Goal: Task Accomplishment & Management: Manage account settings

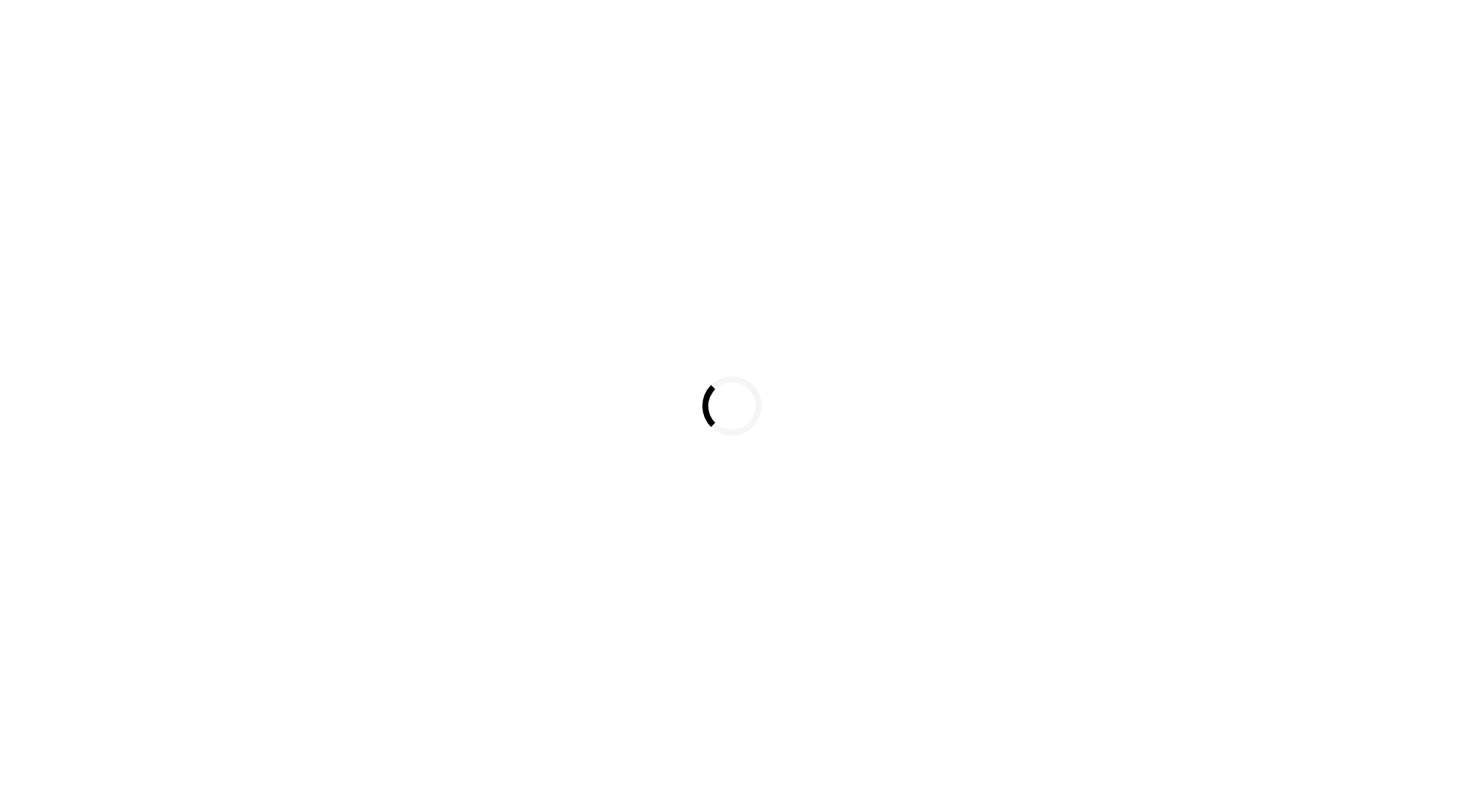
select select "*"
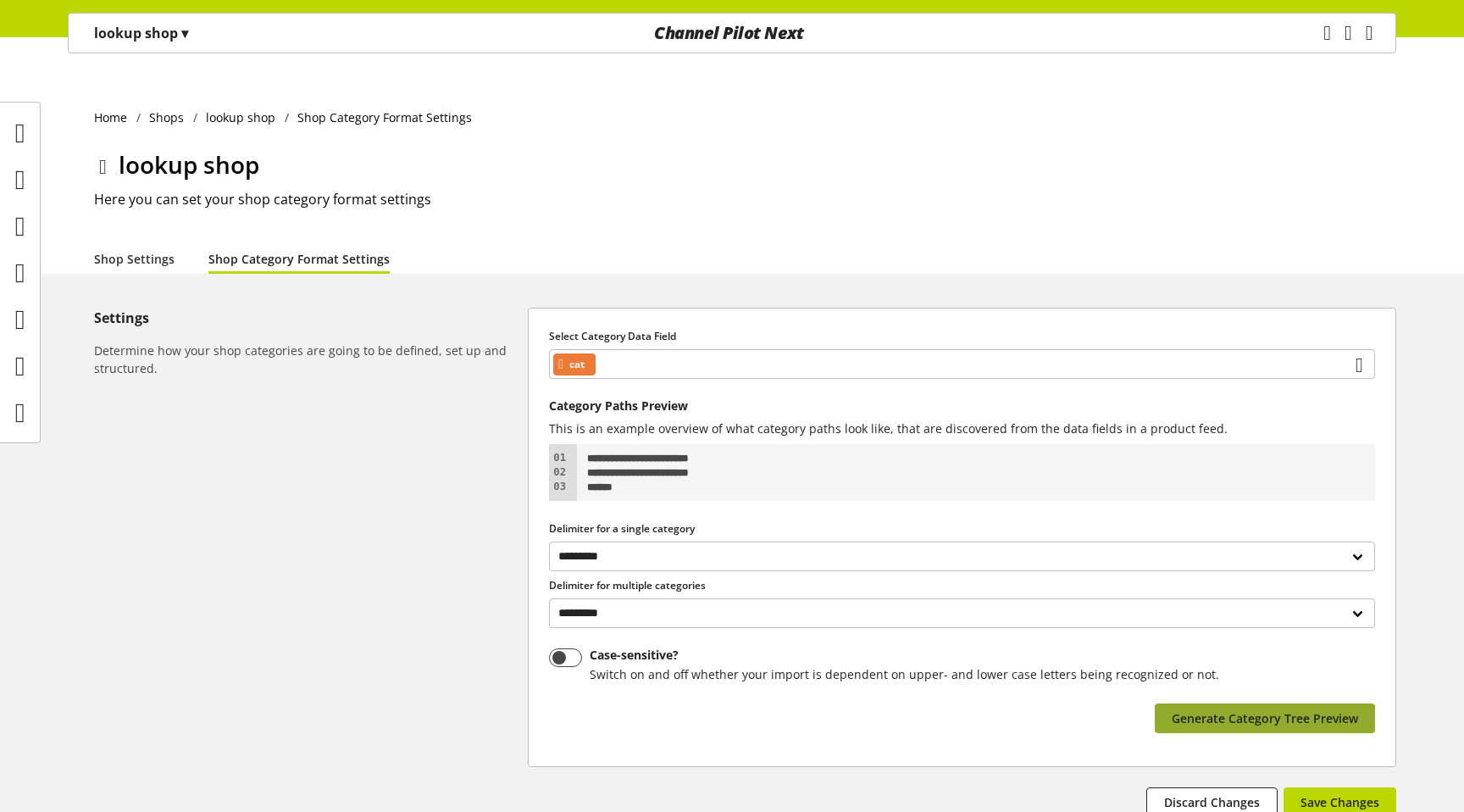
click at [1214, 709] on span "Generate Category Tree Preview" at bounding box center [1265, 718] width 186 height 18
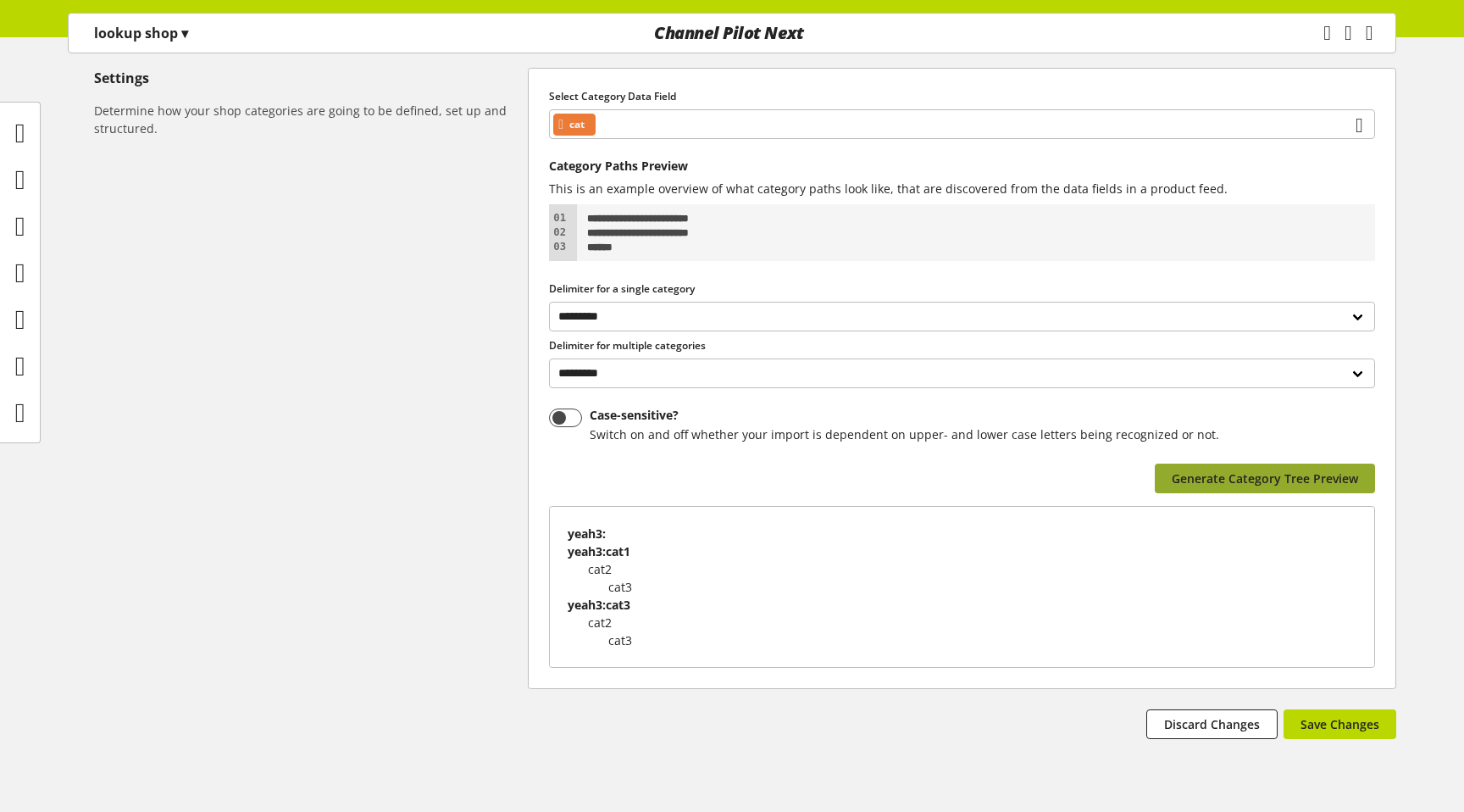
scroll to position [257, 0]
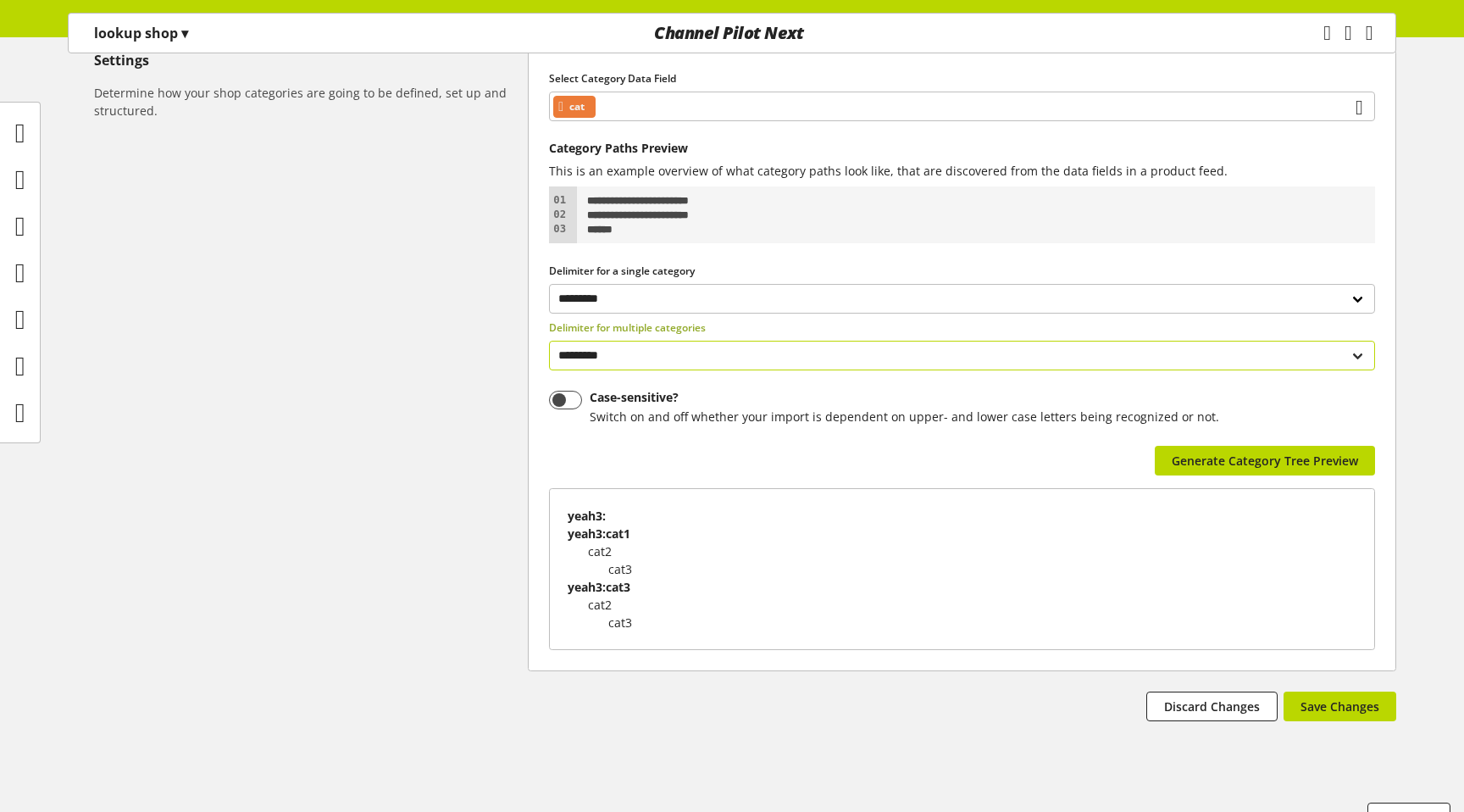
click at [714, 341] on select "**********" at bounding box center [962, 356] width 826 height 30
select select
click at [549, 341] on select "**********" at bounding box center [962, 356] width 826 height 30
click at [1319, 697] on span "Save Changes" at bounding box center [1339, 707] width 79 height 18
click at [1323, 37] on icon "main navigation" at bounding box center [1327, 34] width 7 height 31
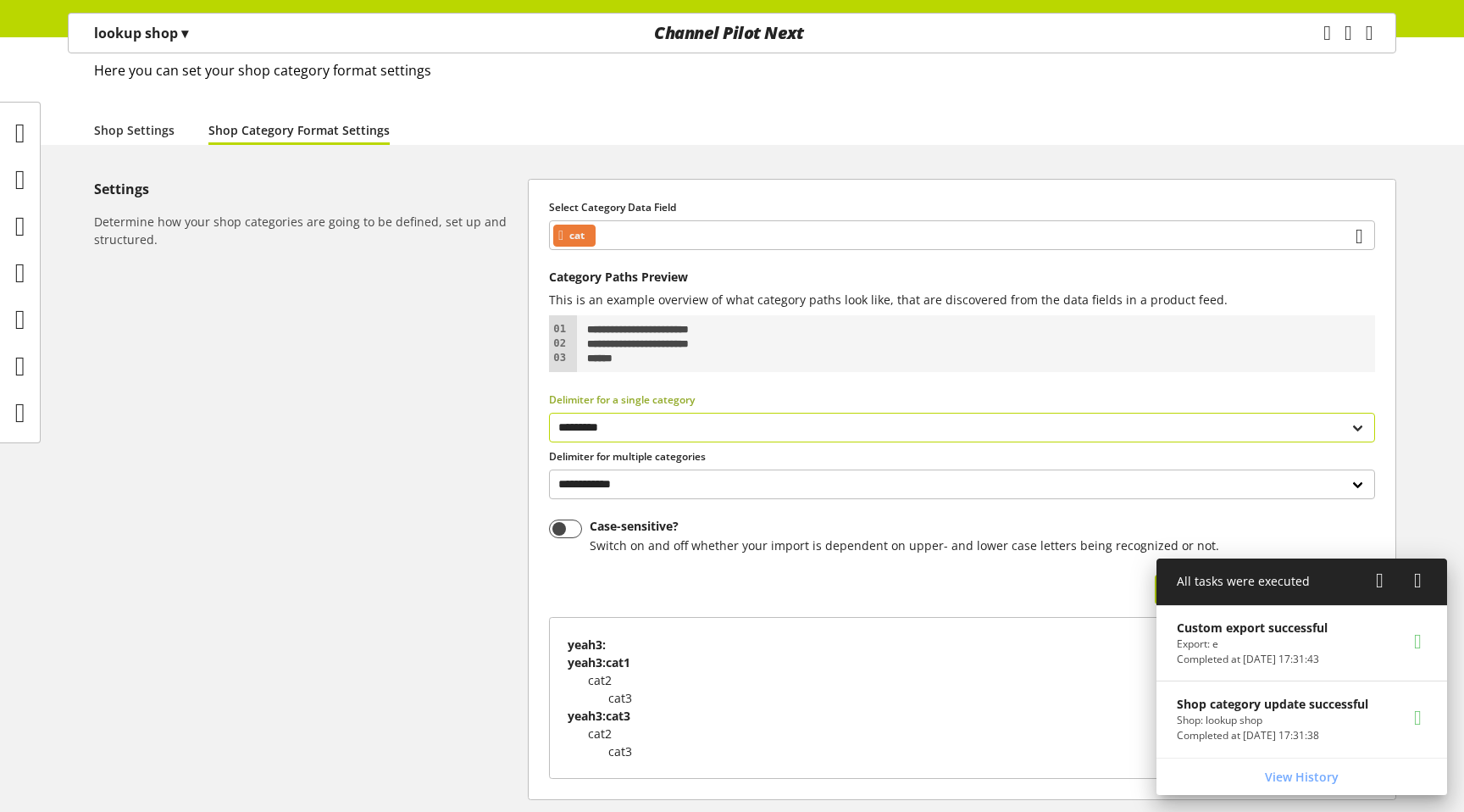
scroll to position [0, 0]
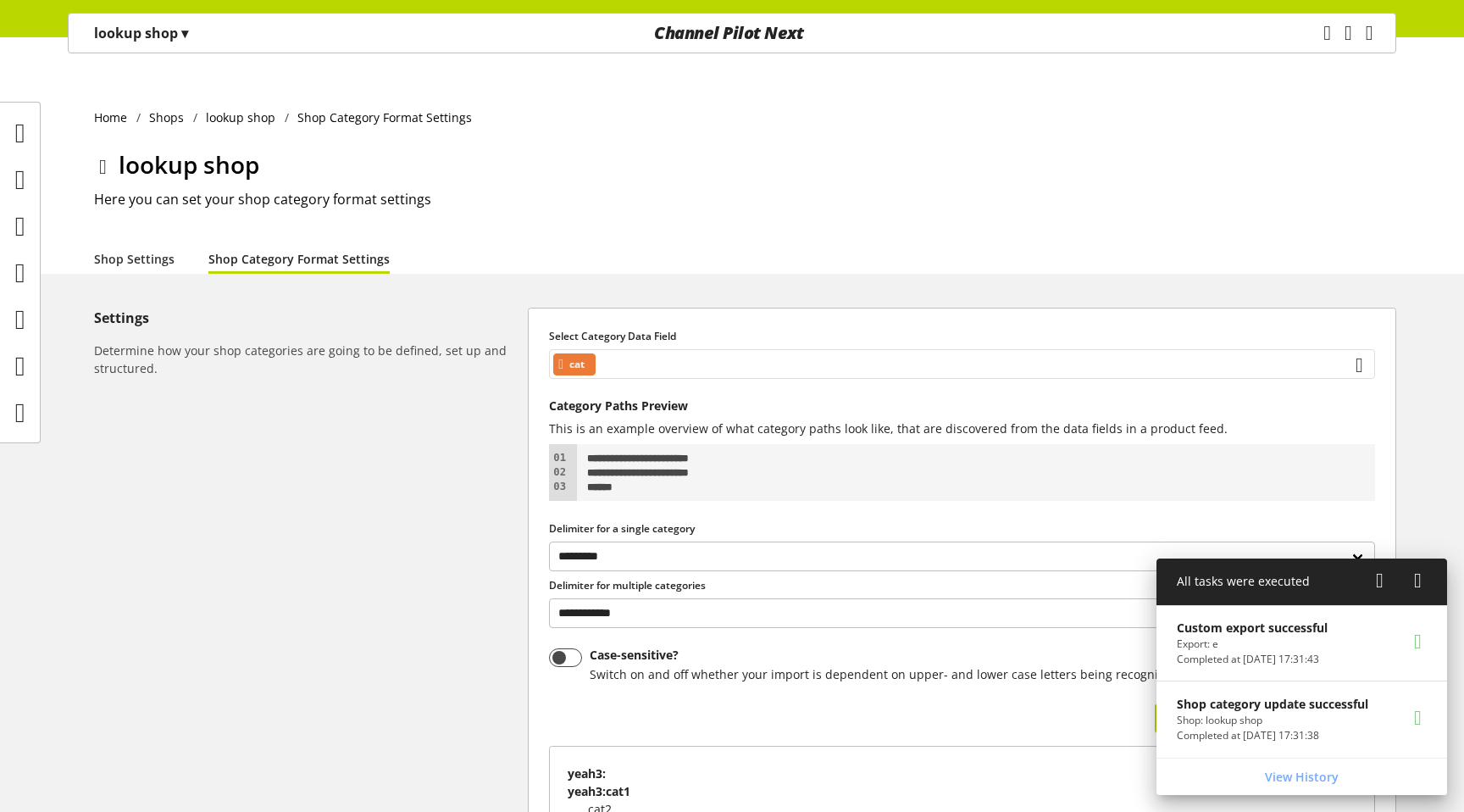
click at [585, 354] on span "cat" at bounding box center [577, 364] width 15 height 20
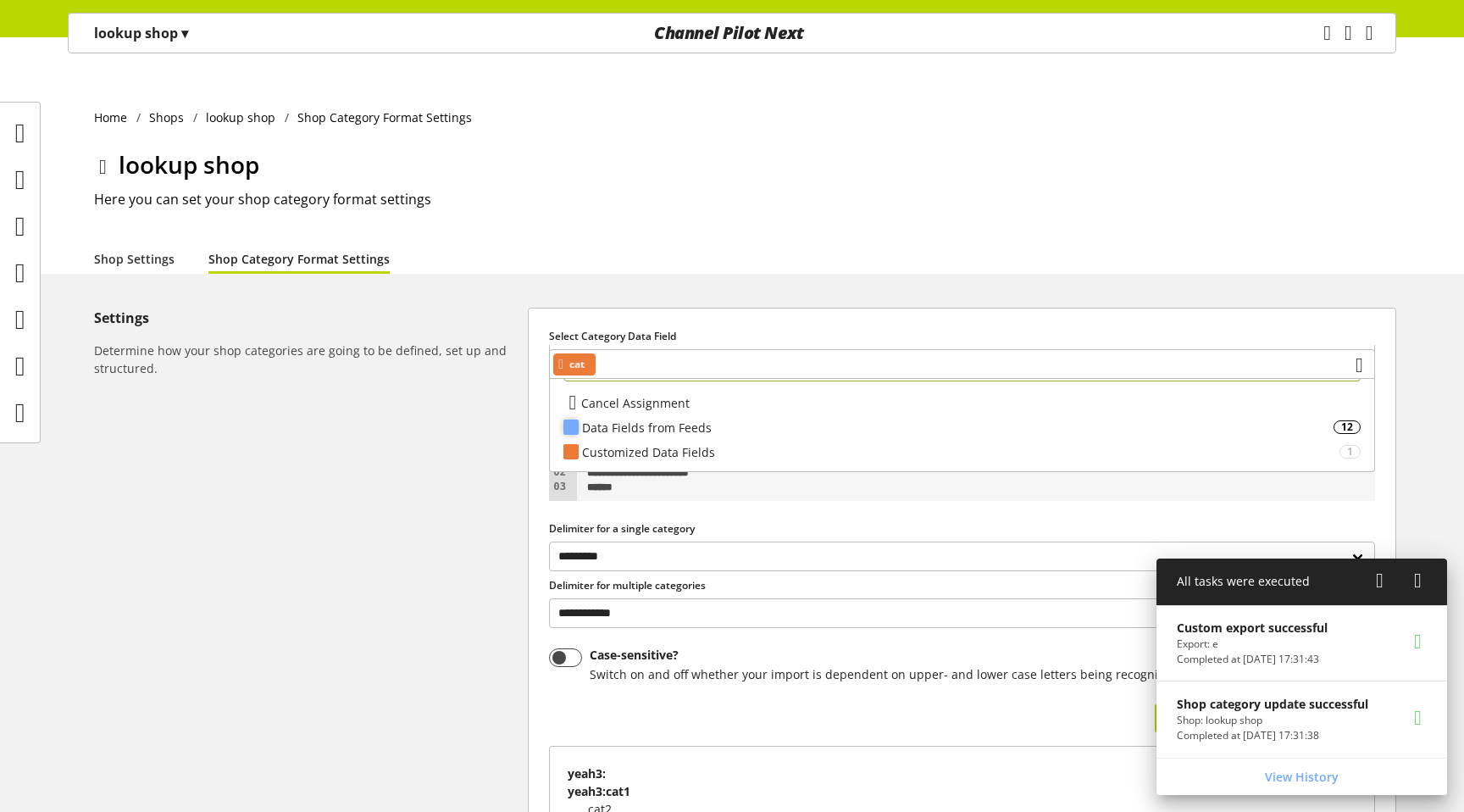
click at [628, 425] on div "Data Fields from Feeds" at bounding box center [958, 427] width 751 height 18
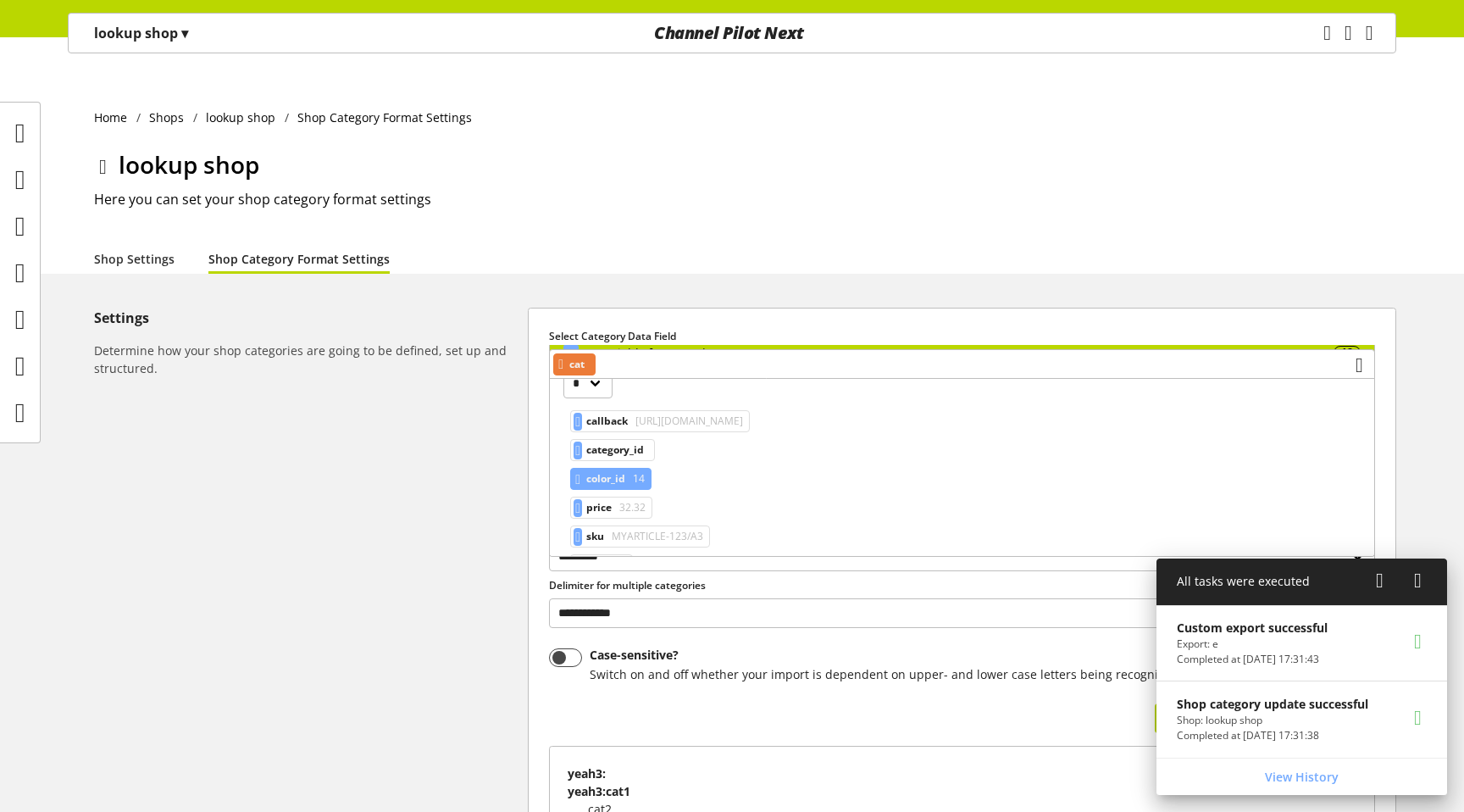
scroll to position [79, 0]
click at [626, 476] on span "color_id" at bounding box center [606, 475] width 39 height 20
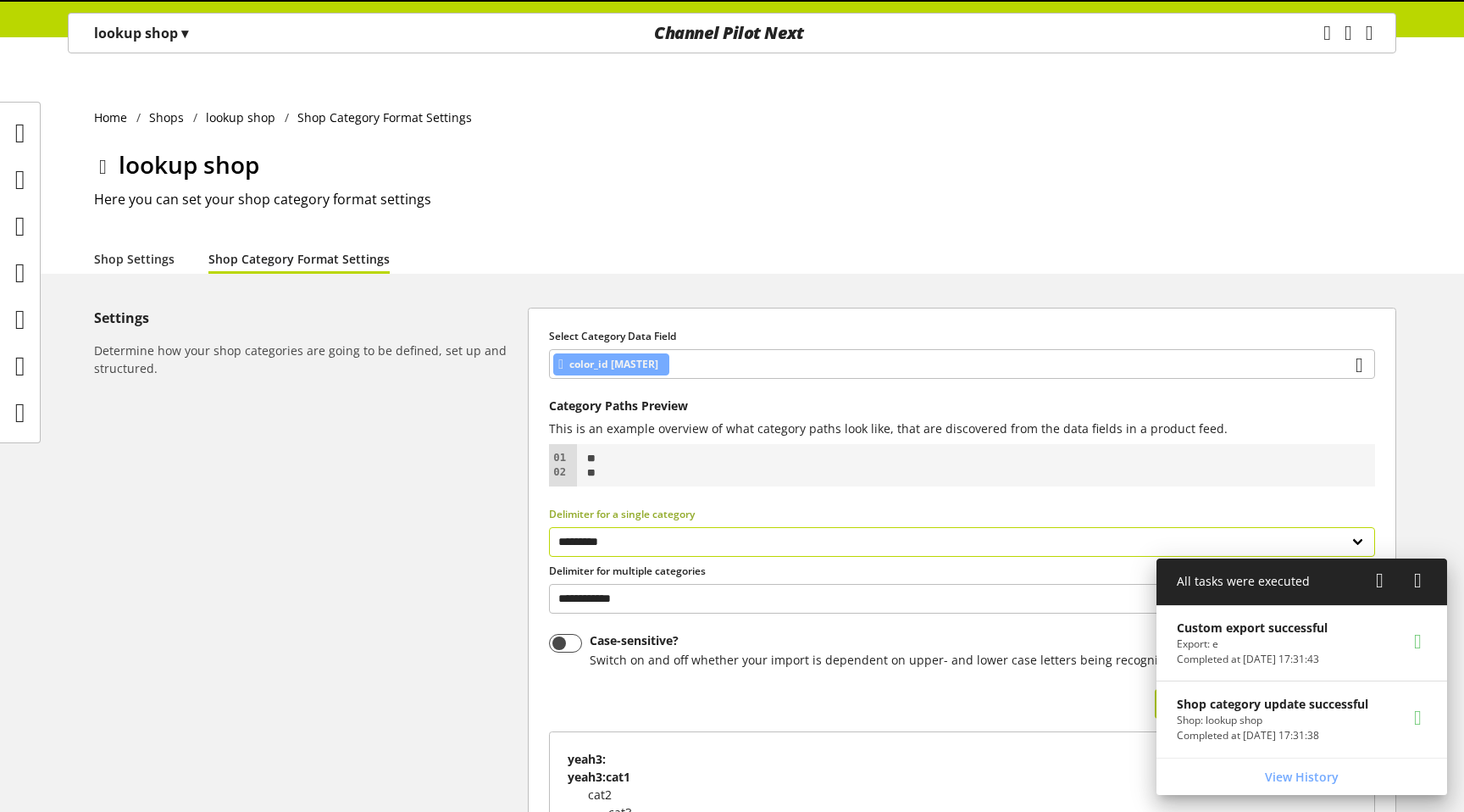
scroll to position [243, 0]
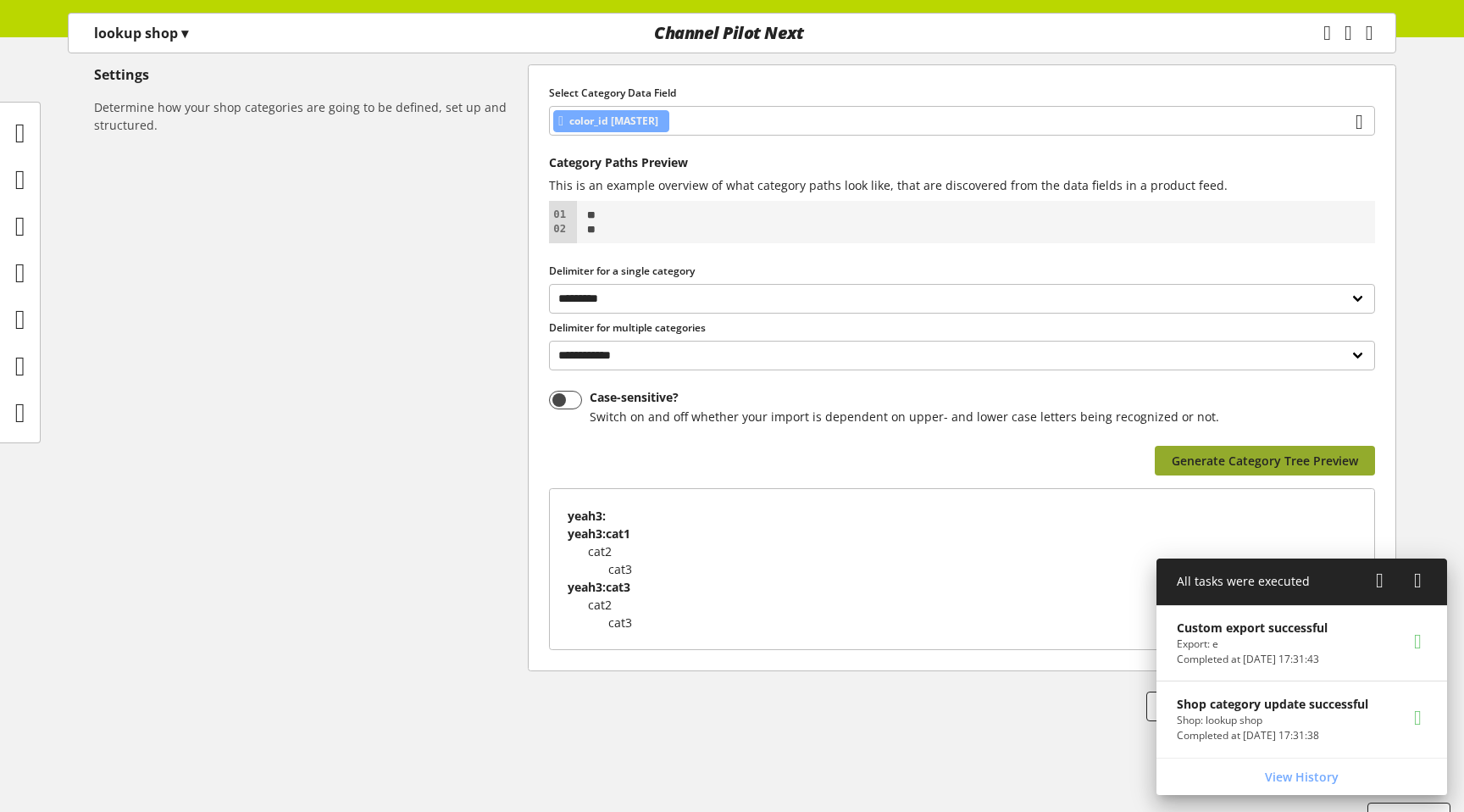
click at [1224, 452] on span "Generate Category Tree Preview" at bounding box center [1265, 461] width 186 height 18
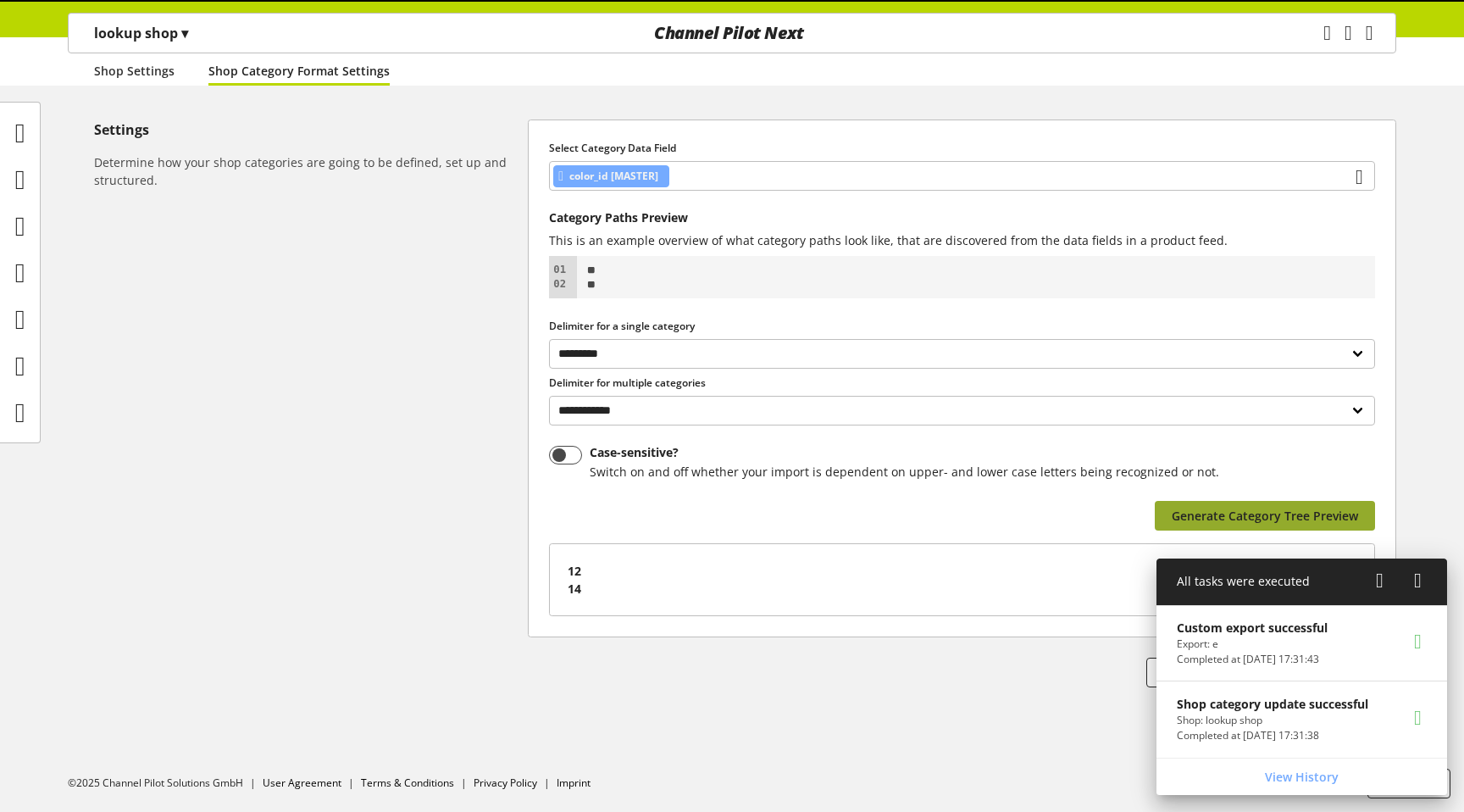
scroll to position [155, 0]
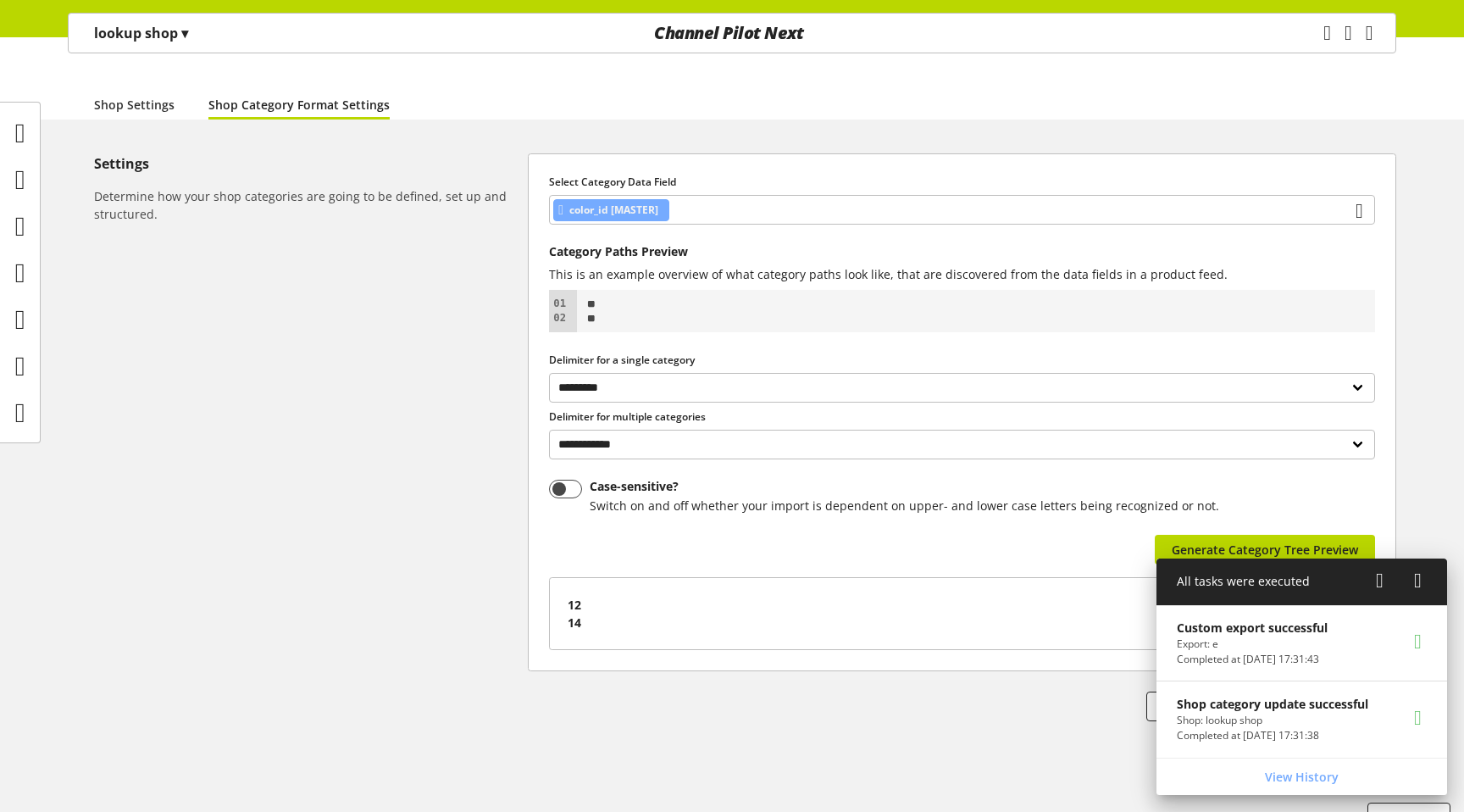
click at [1415, 580] on icon at bounding box center [1418, 580] width 7 height 31
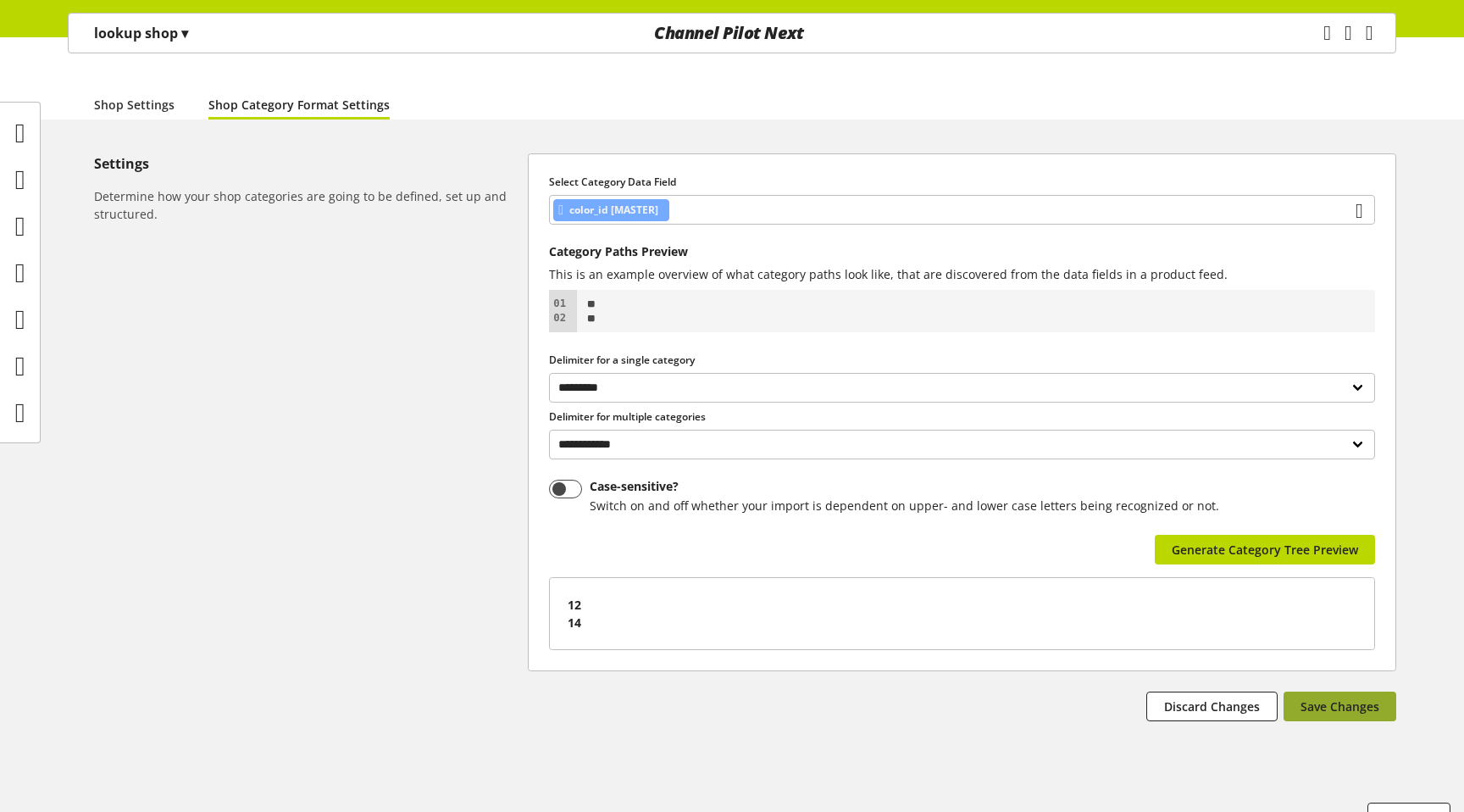
click at [1341, 691] on button "Save Changes" at bounding box center [1340, 706] width 113 height 30
click at [1323, 23] on icon "main navigation" at bounding box center [1327, 34] width 7 height 31
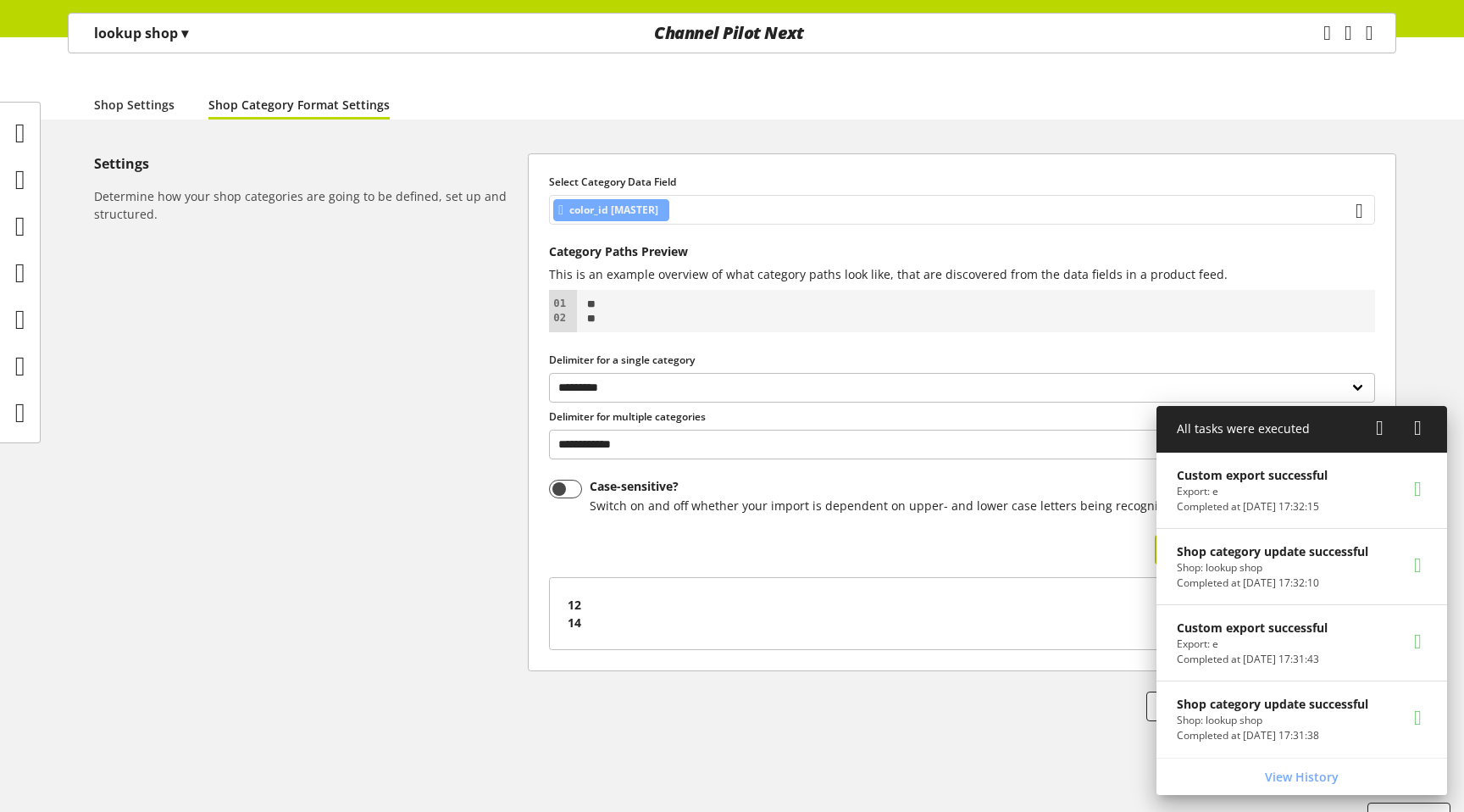
click at [635, 200] on span "color_id [MASTER]" at bounding box center [614, 210] width 89 height 20
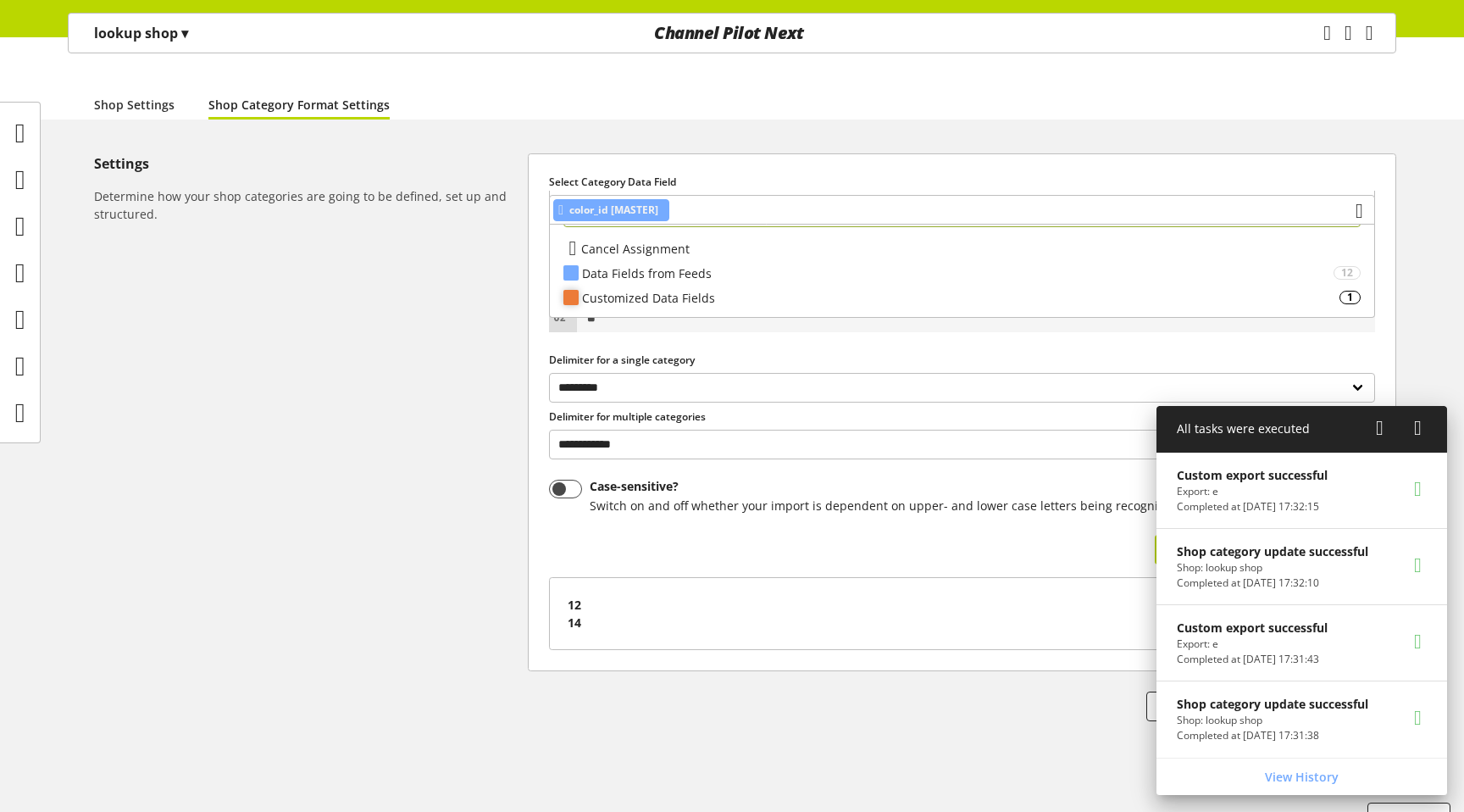
click at [627, 302] on div "Customized Data Fields" at bounding box center [960, 298] width 757 height 18
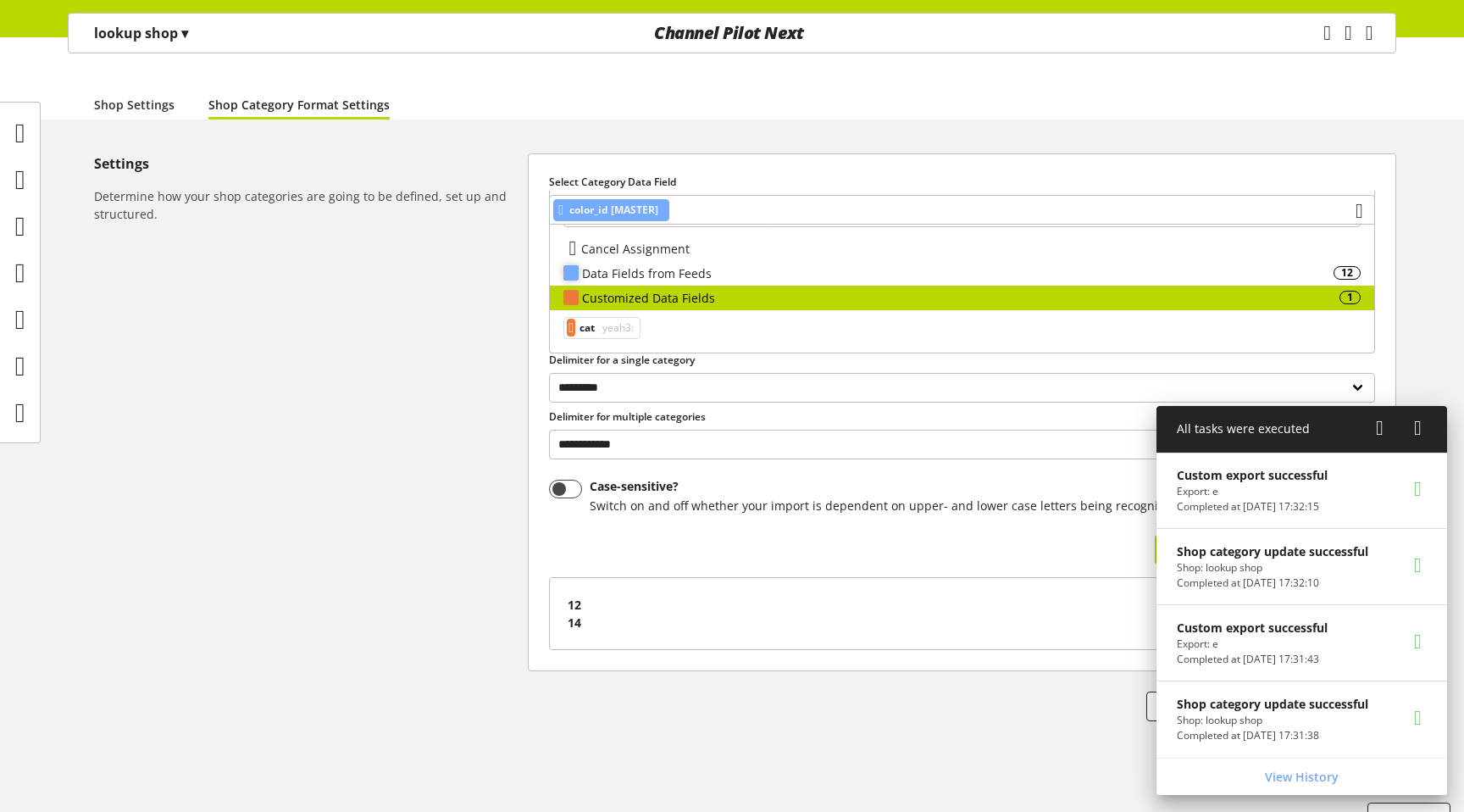
click at [637, 281] on div "Data Fields from Feeds" at bounding box center [958, 274] width 751 height 18
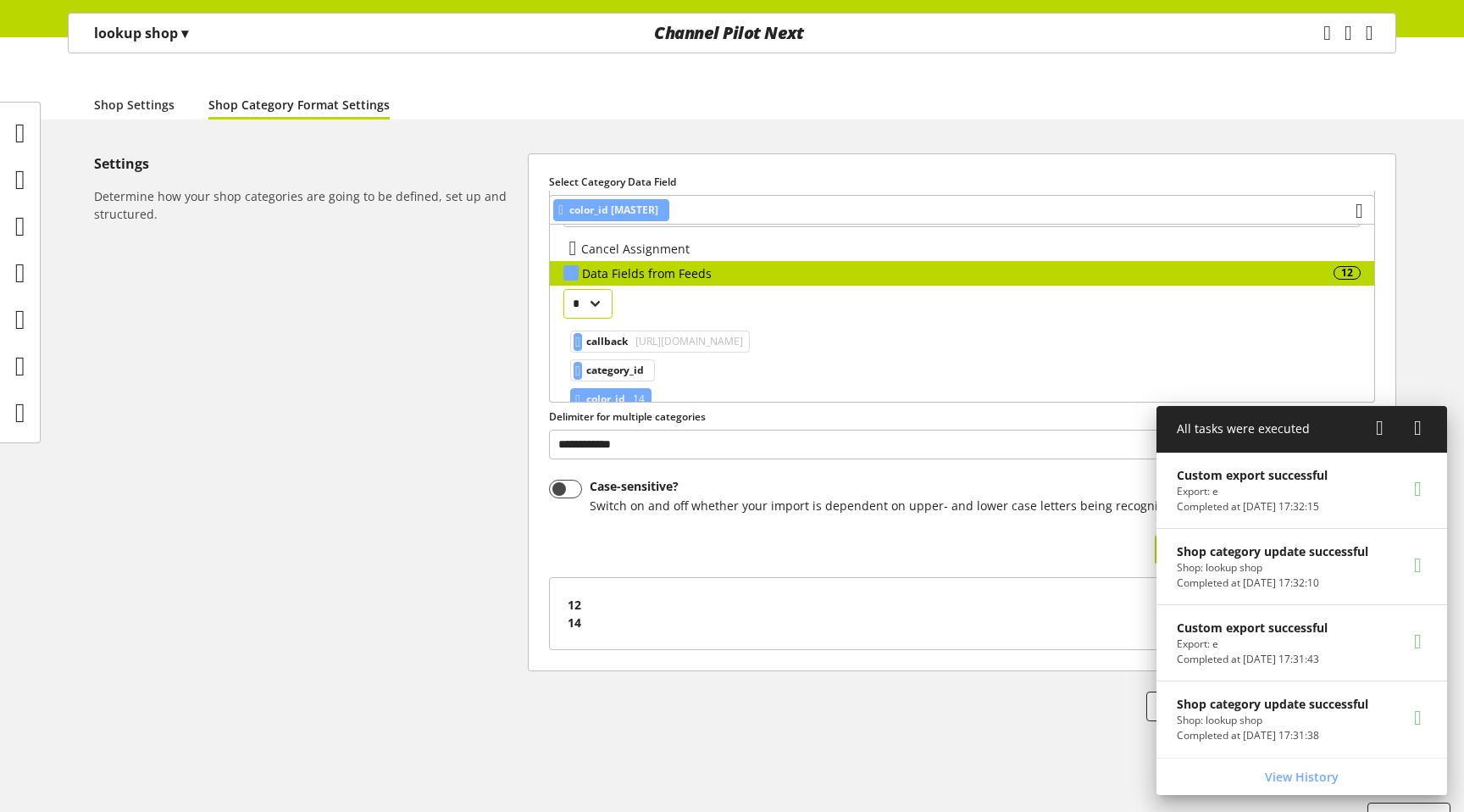
click at [587, 305] on select "* ** *" at bounding box center [588, 304] width 49 height 30
select select "*"
click at [564, 289] on select "* ** *" at bounding box center [588, 304] width 49 height 30
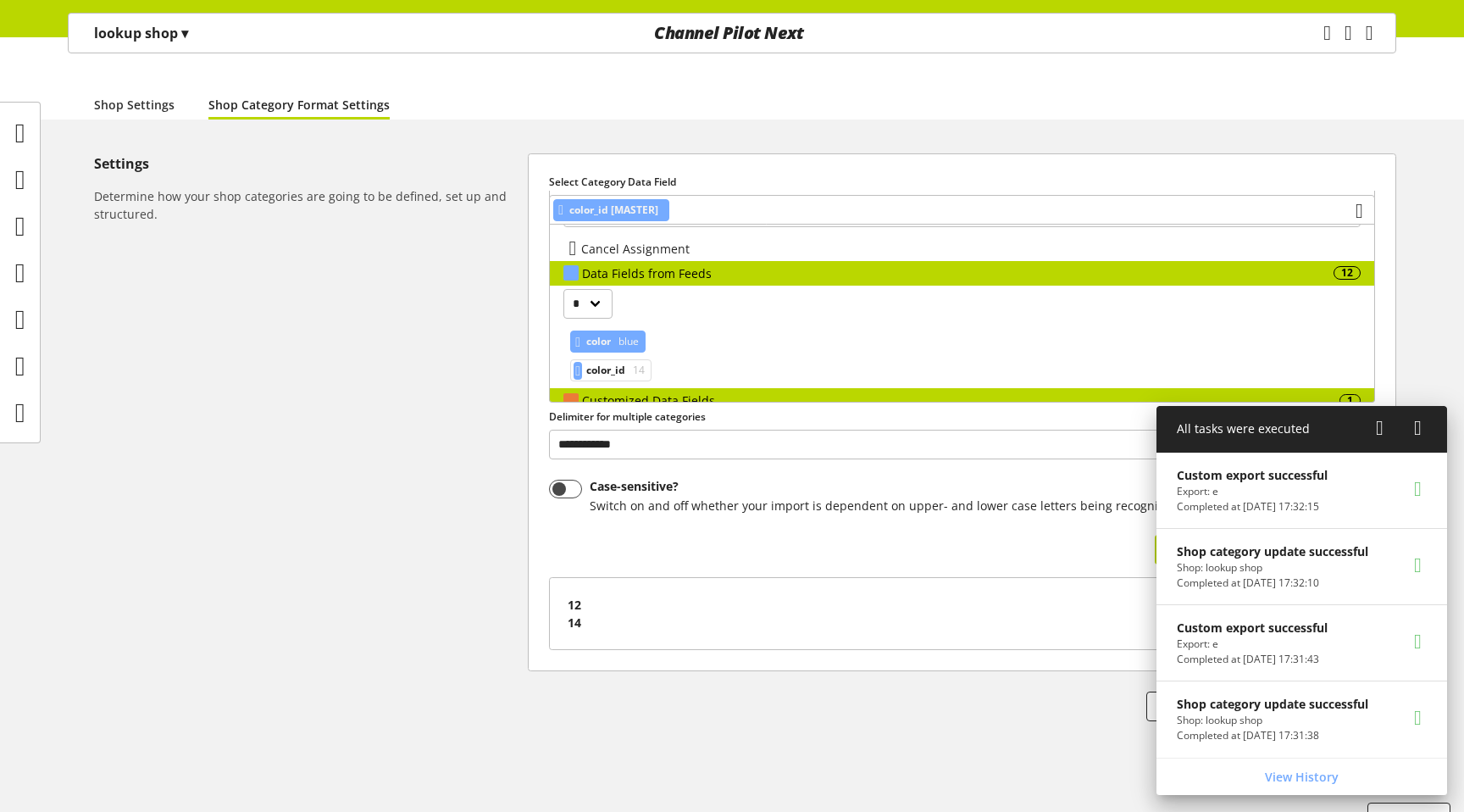
click at [629, 342] on span "blue" at bounding box center [627, 341] width 24 height 20
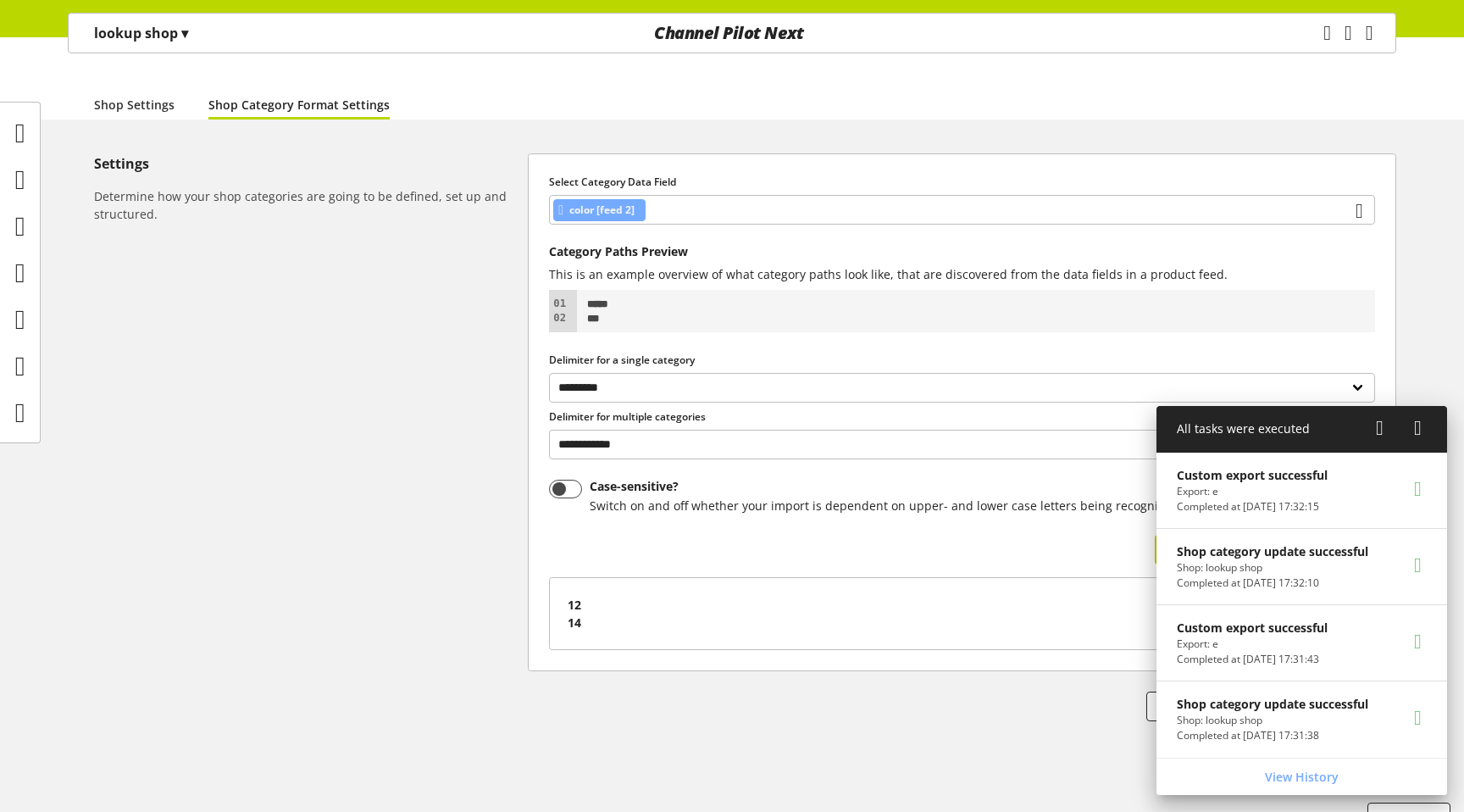
click at [1421, 434] on icon at bounding box center [1418, 428] width 7 height 31
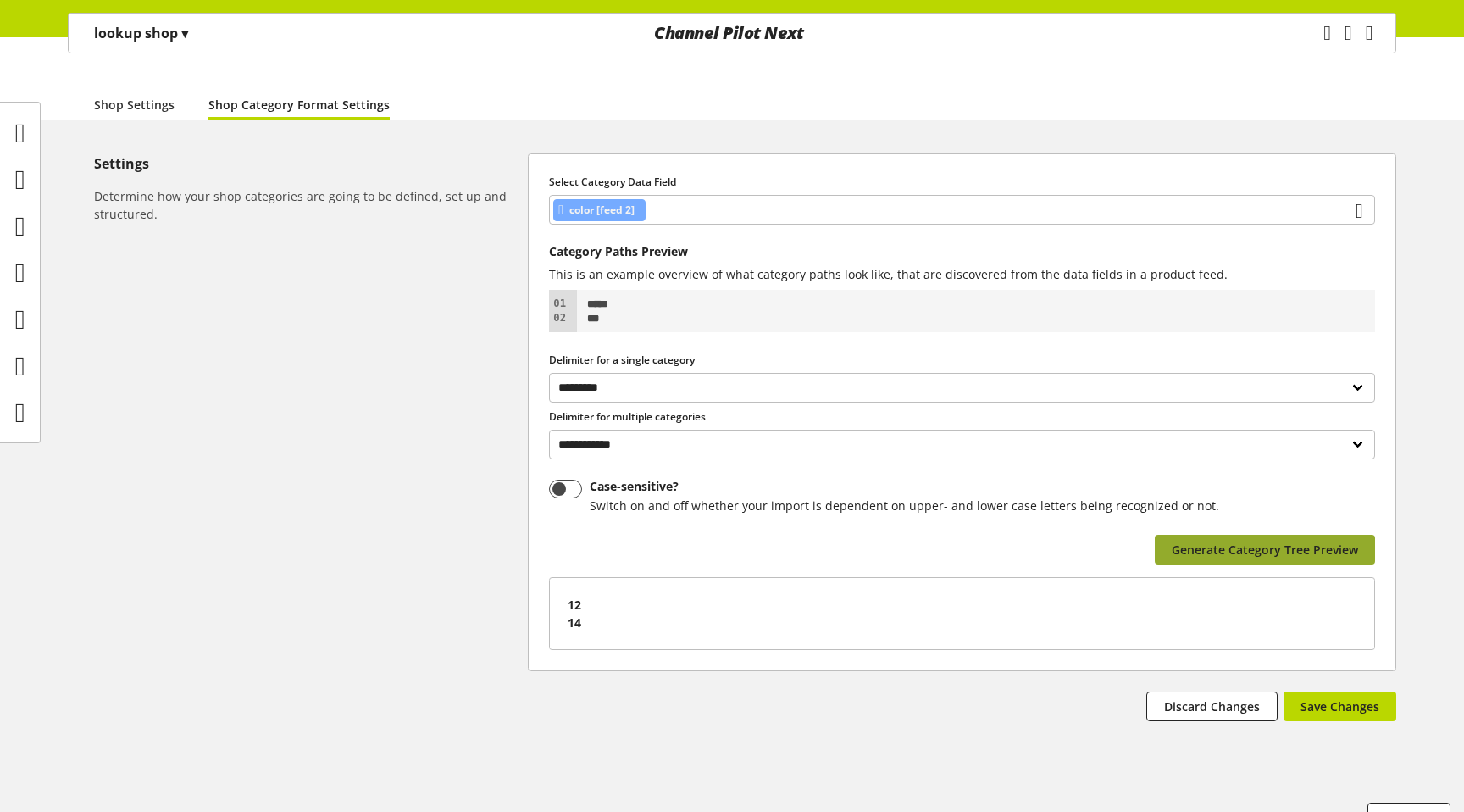
click at [1309, 540] on span "Generate Category Tree Preview" at bounding box center [1265, 549] width 186 height 18
click at [1349, 697] on span "Save Changes" at bounding box center [1339, 707] width 79 height 18
click at [1315, 30] on div "Task manager Help center Sigurd Sippel sigurd.sippel@channelpilot.com User Mana…" at bounding box center [1355, 33] width 81 height 39
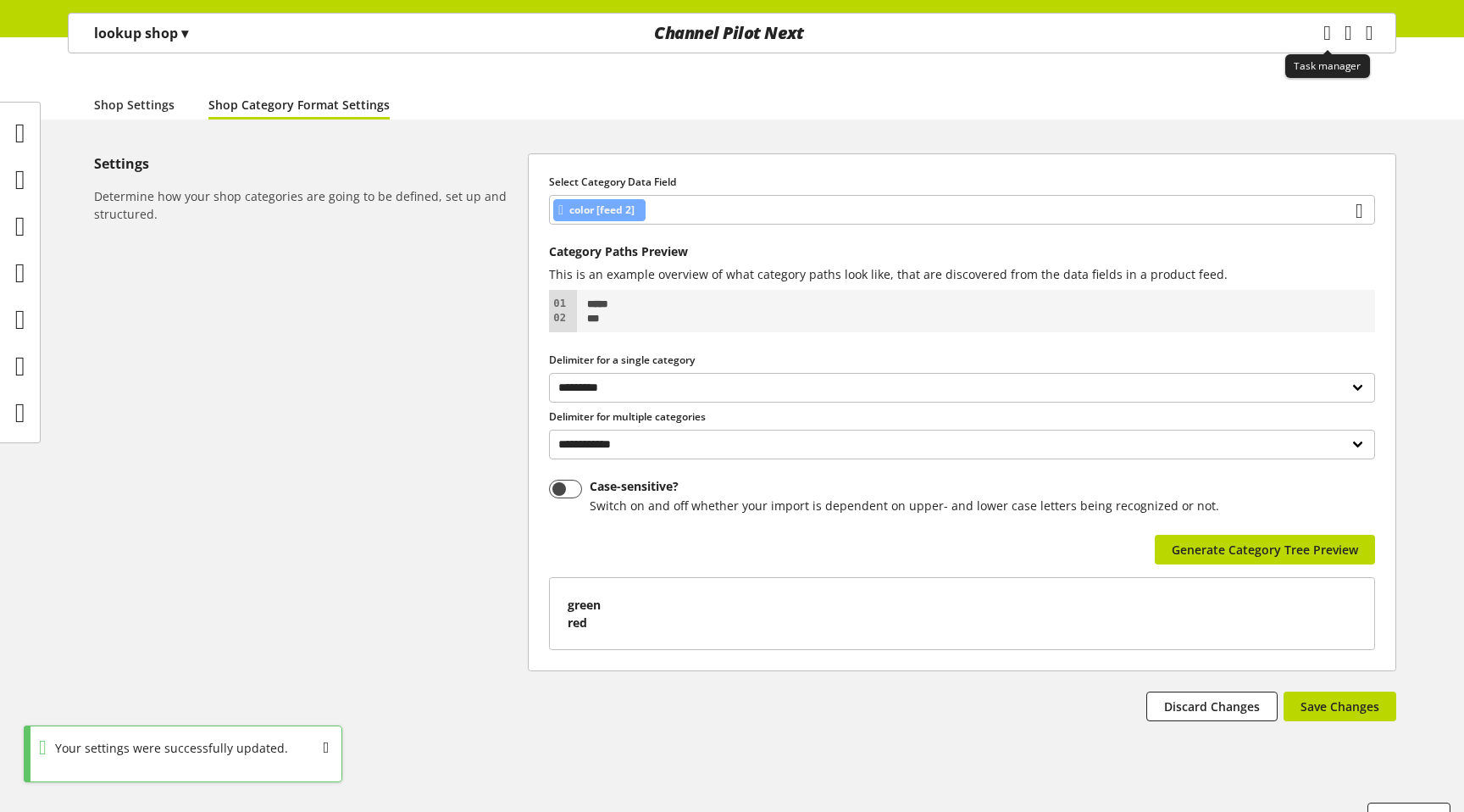
click at [1323, 33] on icon "main navigation" at bounding box center [1327, 34] width 7 height 31
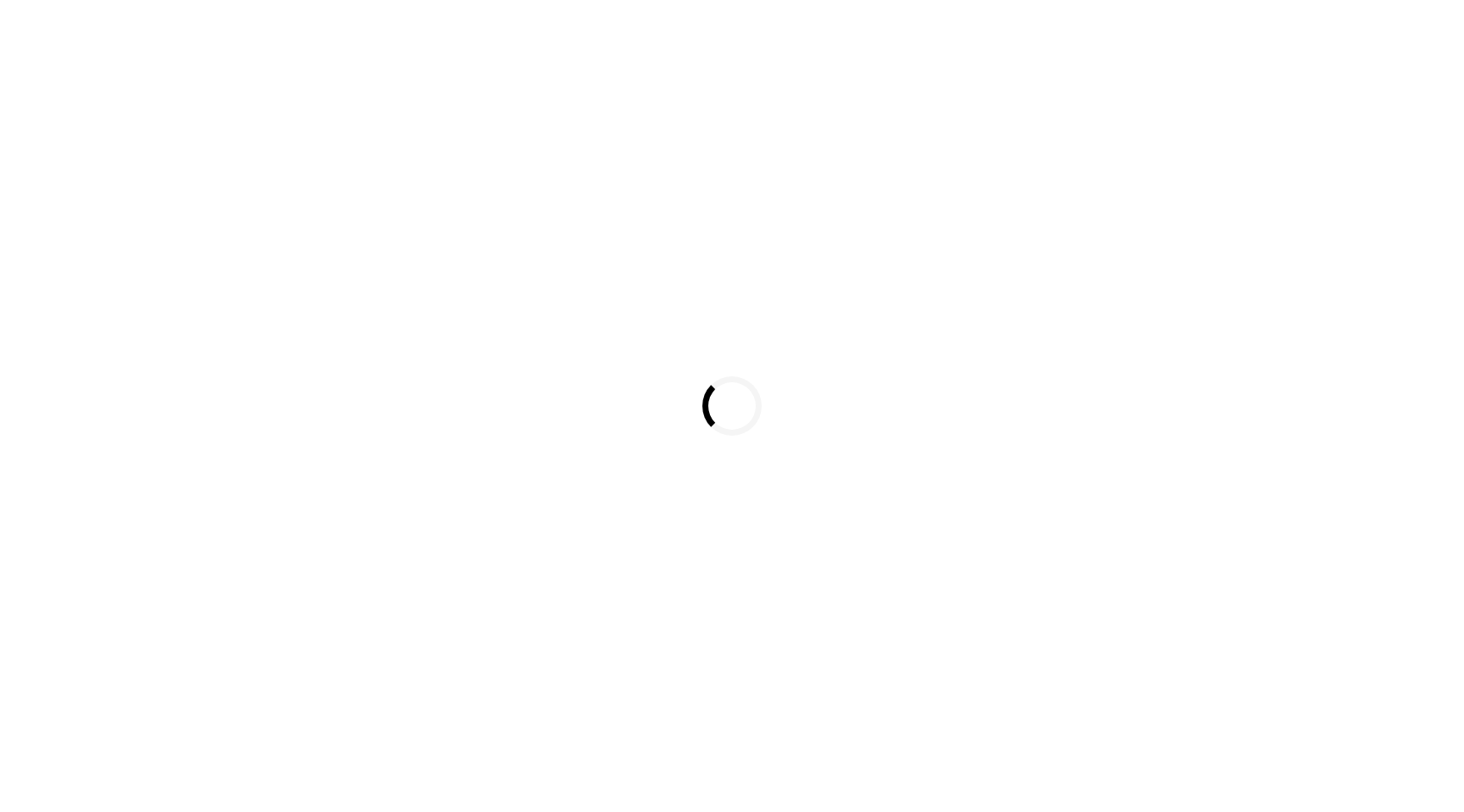
select select "*"
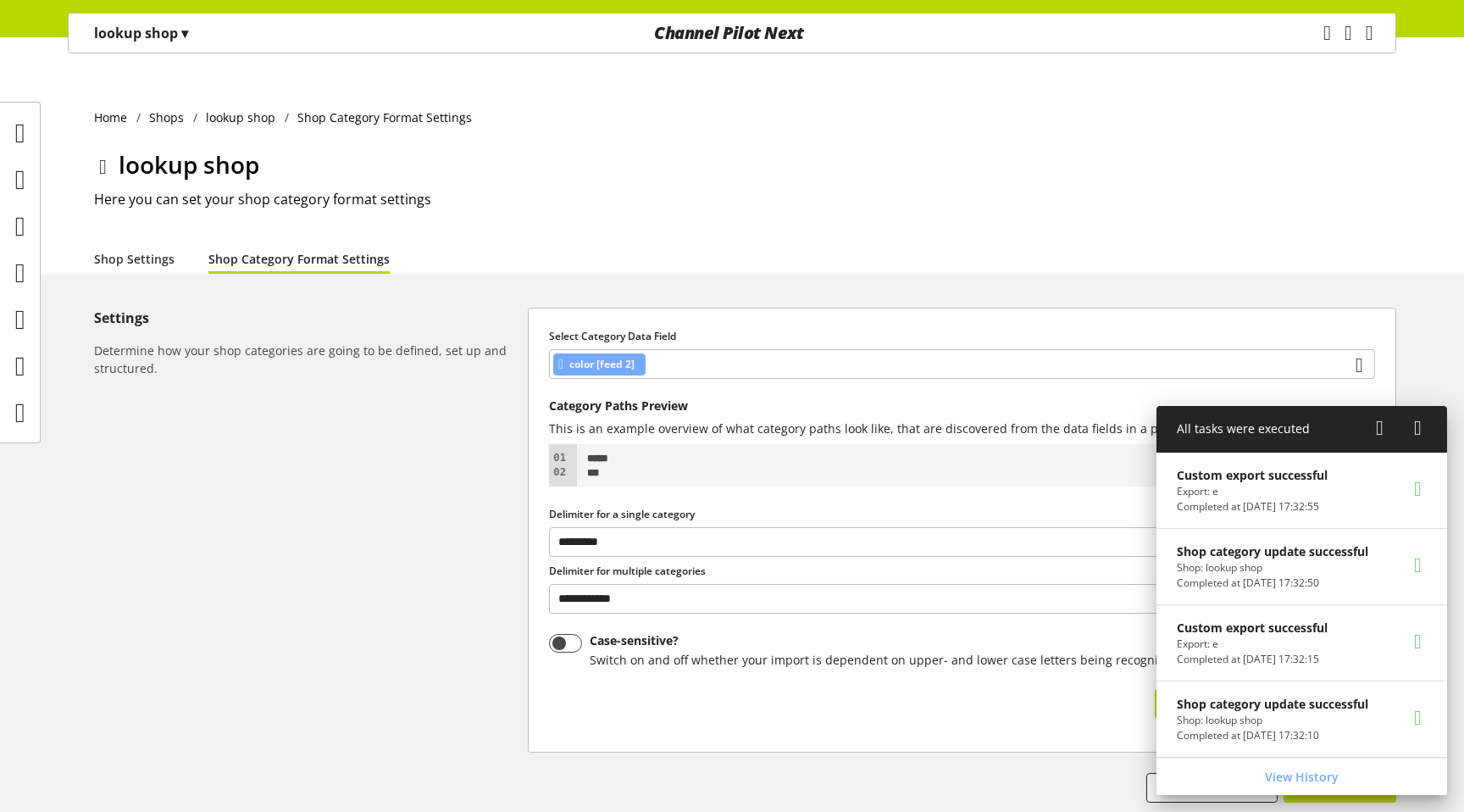
click at [1421, 426] on icon at bounding box center [1418, 428] width 7 height 31
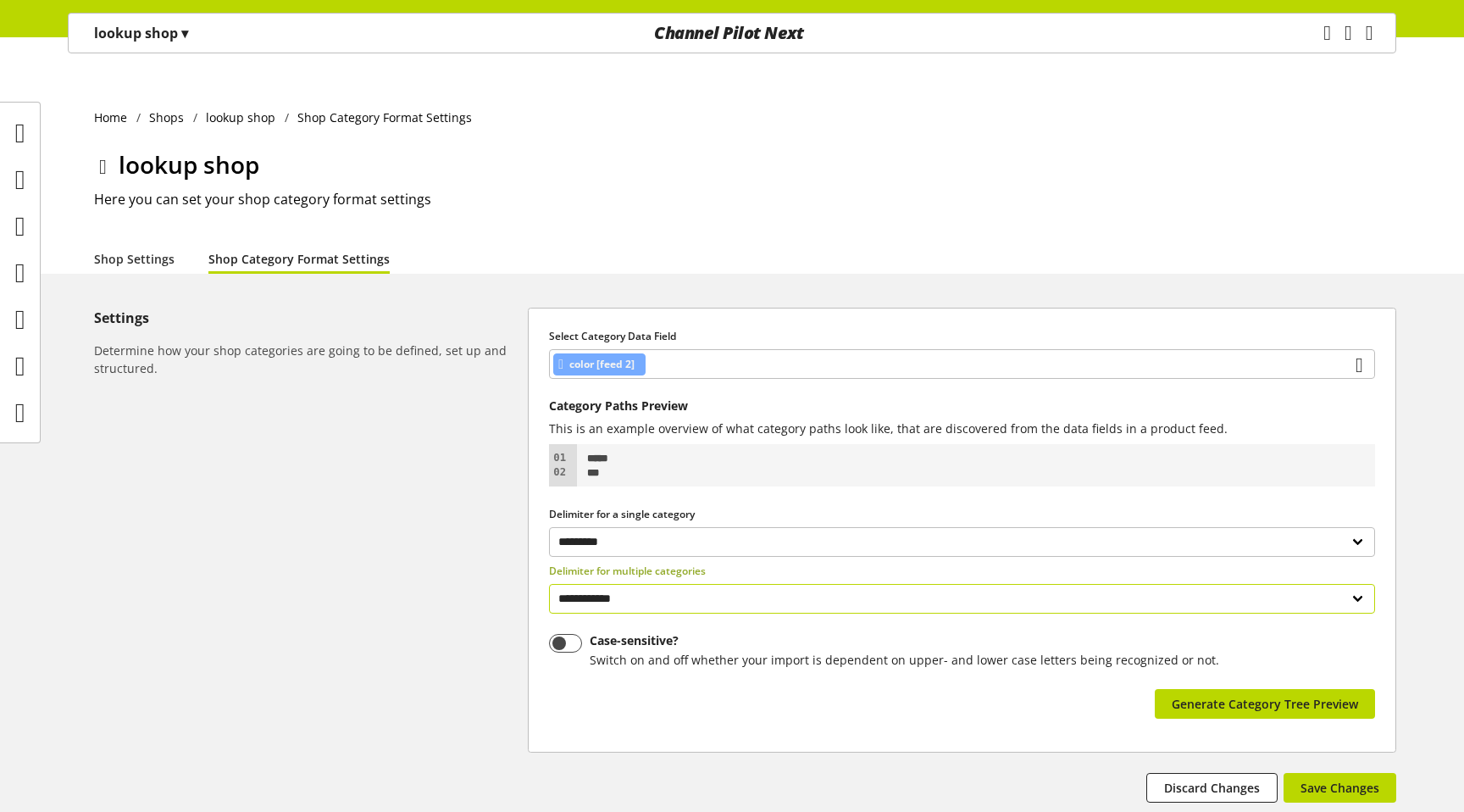
click at [796, 564] on div "**********" at bounding box center [962, 588] width 826 height 50
click at [774, 584] on select "**********" at bounding box center [962, 598] width 826 height 30
select select "*"
click at [549, 584] on select "**********" at bounding box center [962, 598] width 826 height 30
click at [1319, 695] on span "Generate Category Tree Preview" at bounding box center [1265, 704] width 186 height 18
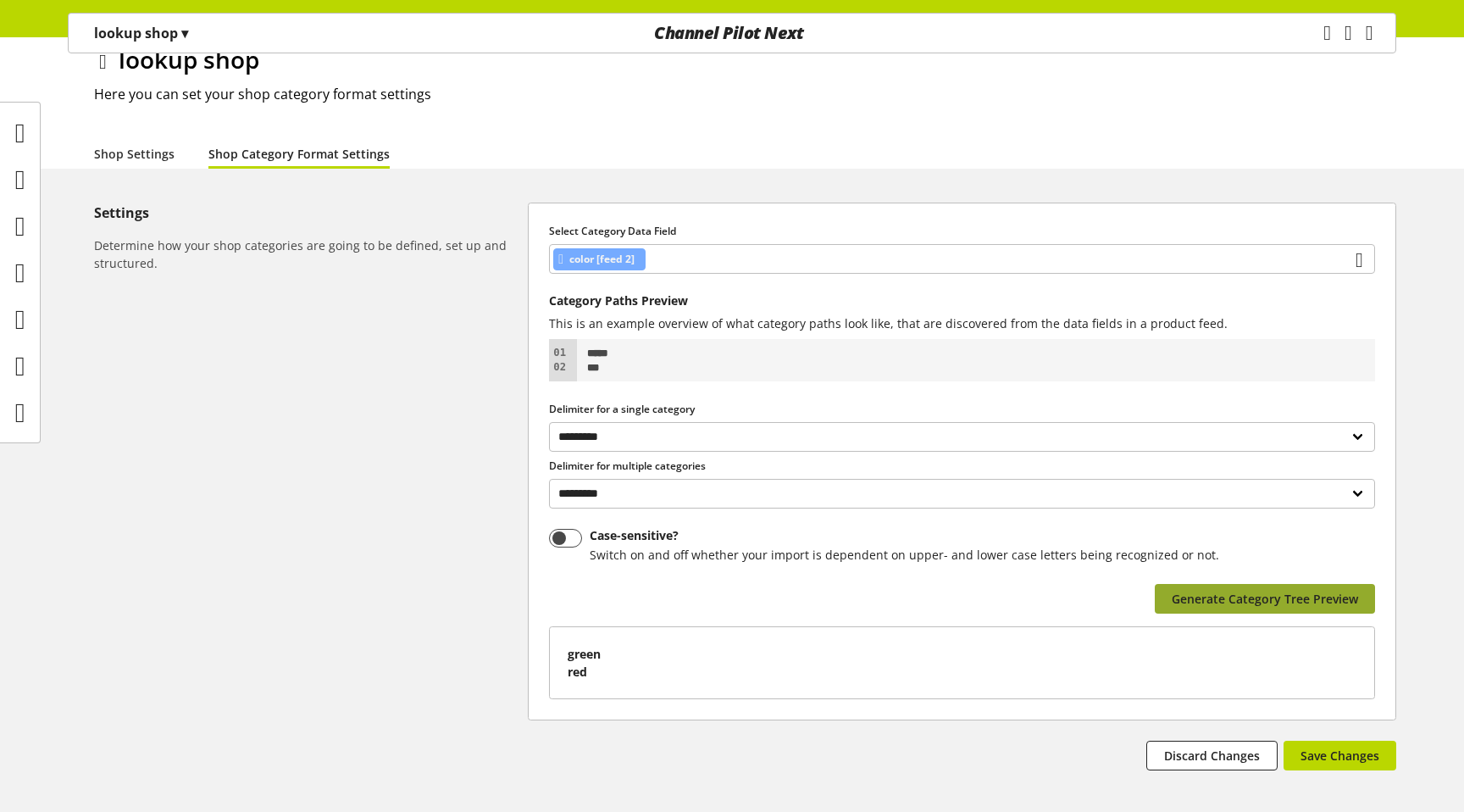
scroll to position [155, 0]
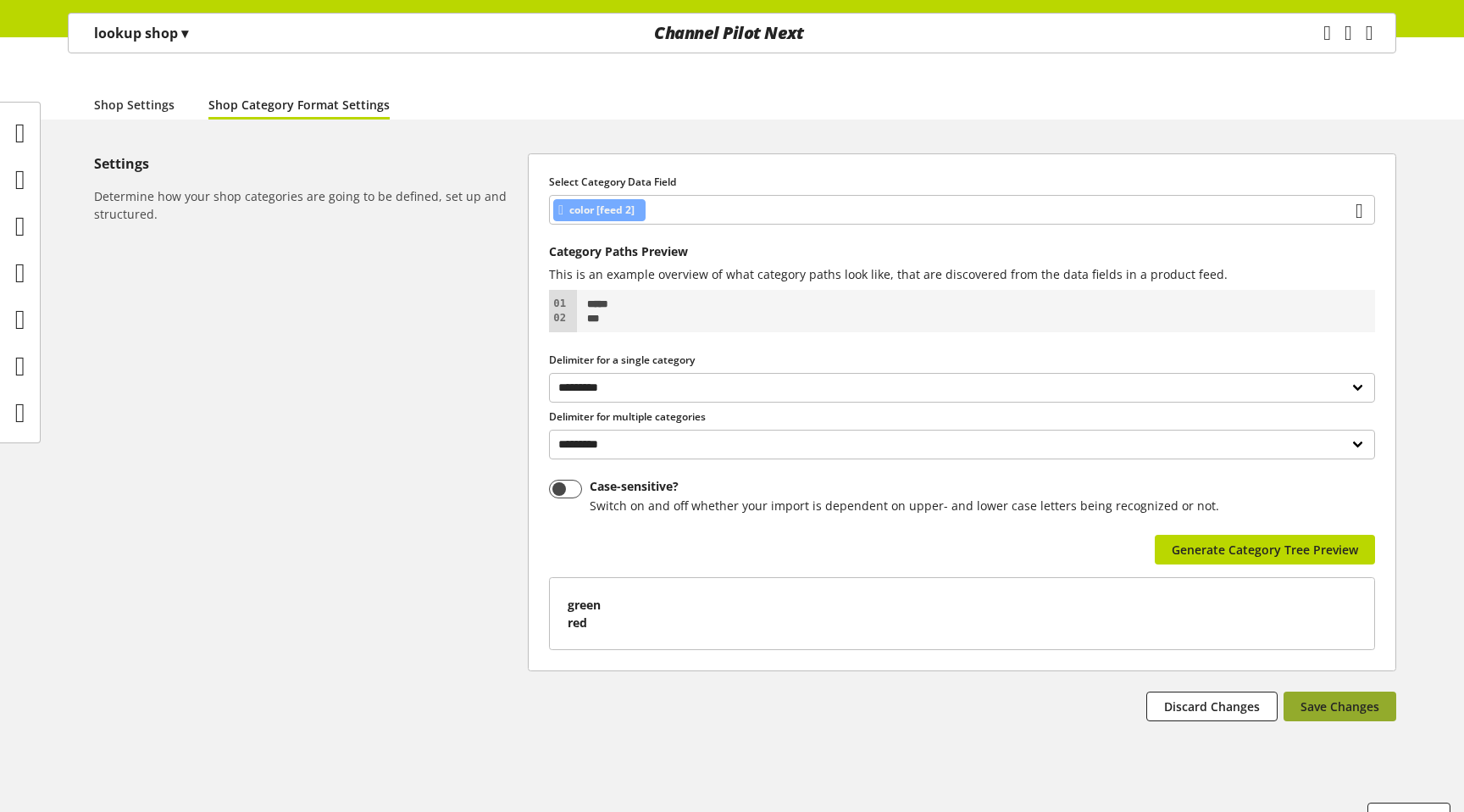
click at [1352, 697] on span "Save Changes" at bounding box center [1339, 707] width 79 height 18
click at [1323, 32] on icon "main navigation" at bounding box center [1327, 34] width 7 height 31
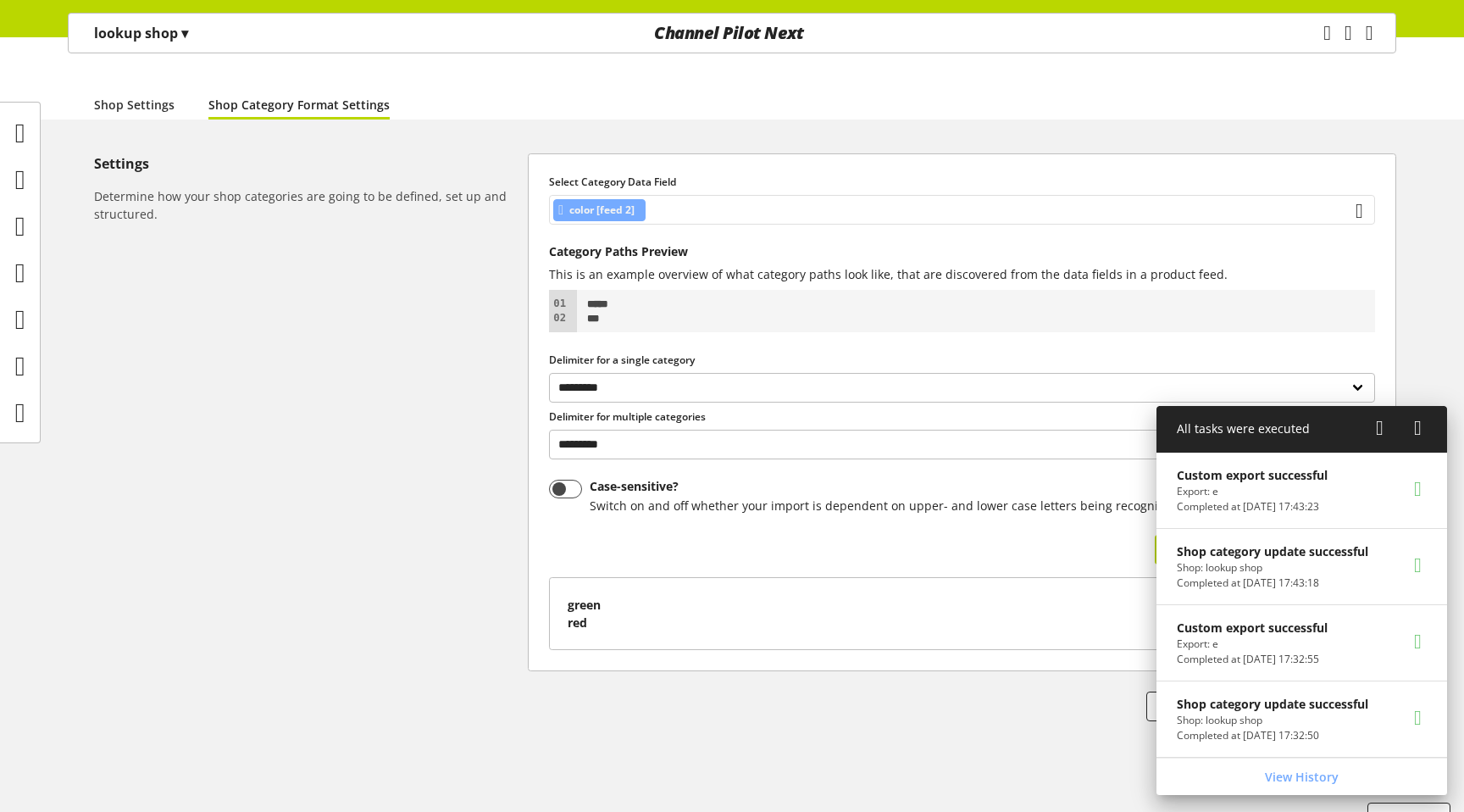
click at [610, 200] on span "color [feed 2]" at bounding box center [602, 210] width 65 height 20
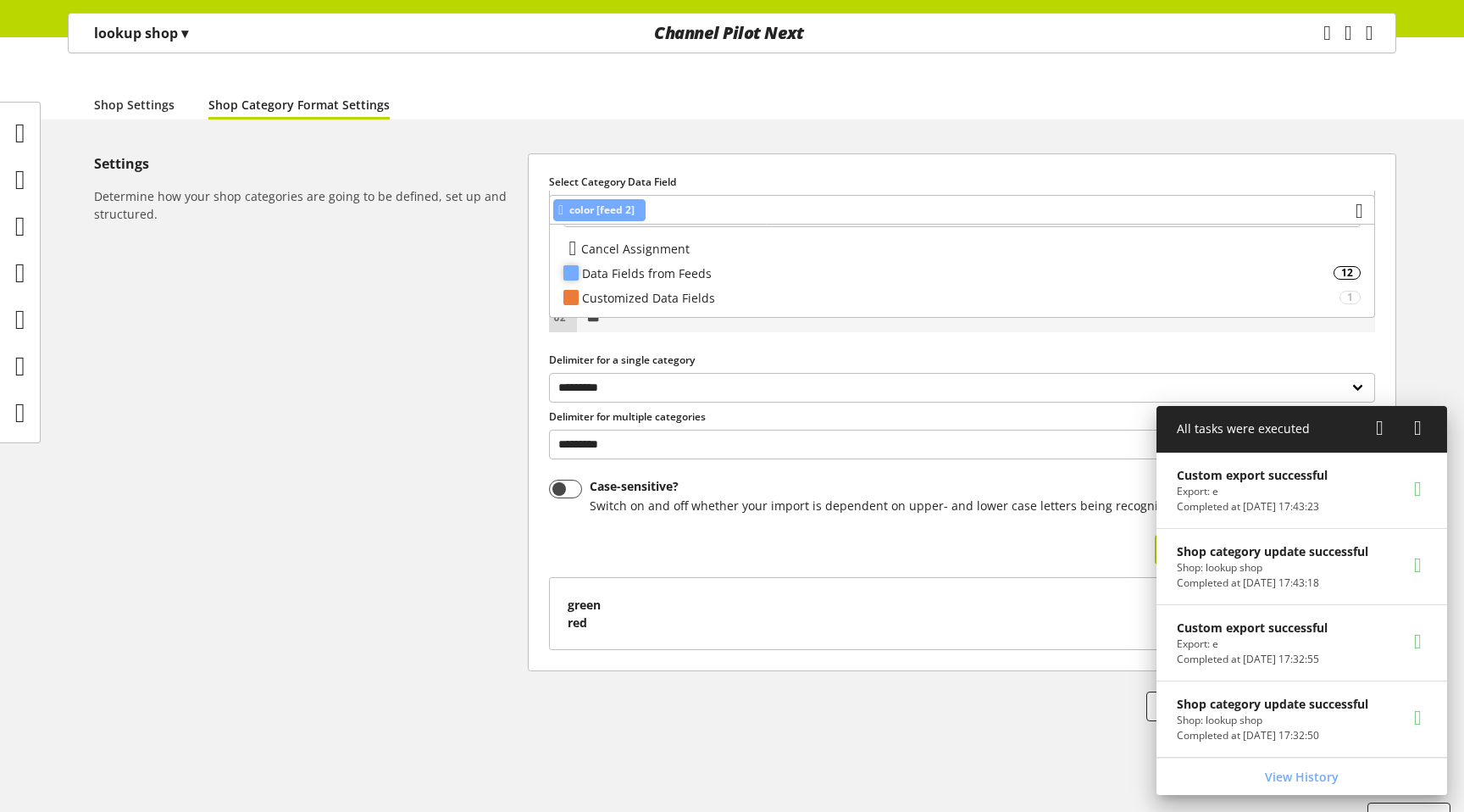
click at [656, 273] on div "Data Fields from Feeds" at bounding box center [958, 274] width 751 height 18
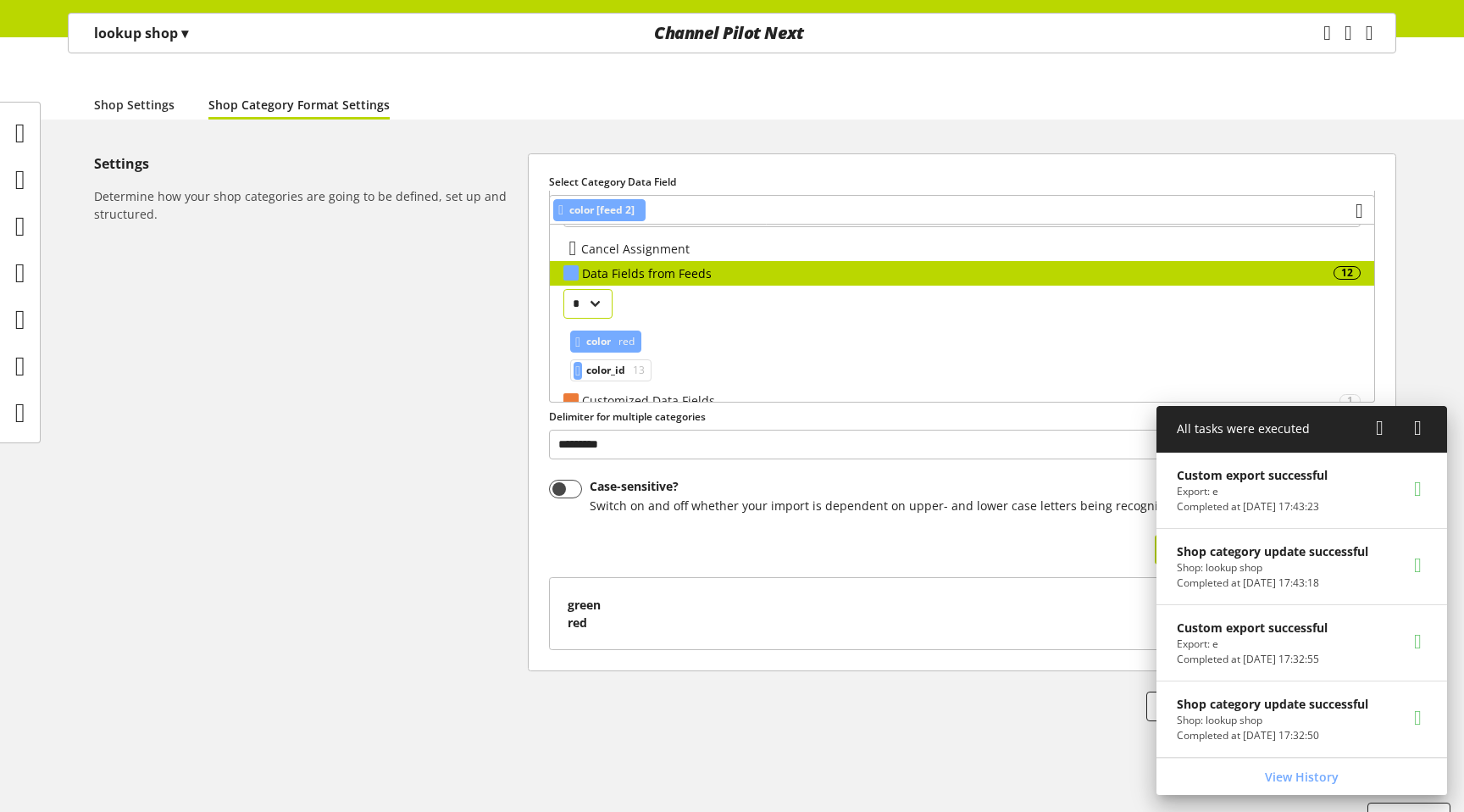
click at [586, 298] on select "* ** *" at bounding box center [588, 304] width 49 height 30
select select "*"
click at [564, 289] on select "* ** *" at bounding box center [588, 304] width 49 height 30
click at [344, 307] on div "Settings Determine how your shop categories are going to be defined, set up and…" at bounding box center [310, 437] width 434 height 567
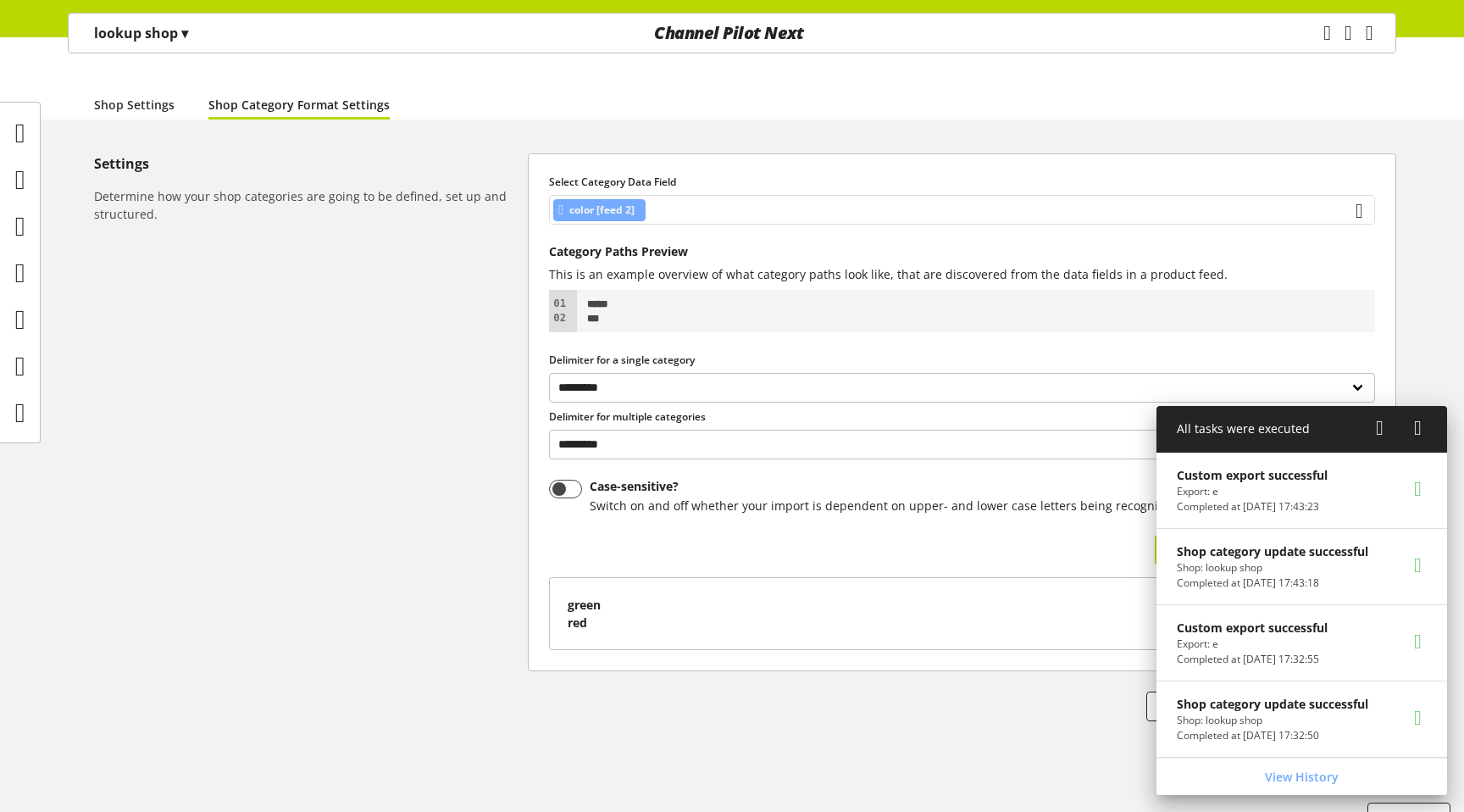
click at [630, 200] on span "color [feed 2]" at bounding box center [602, 210] width 65 height 20
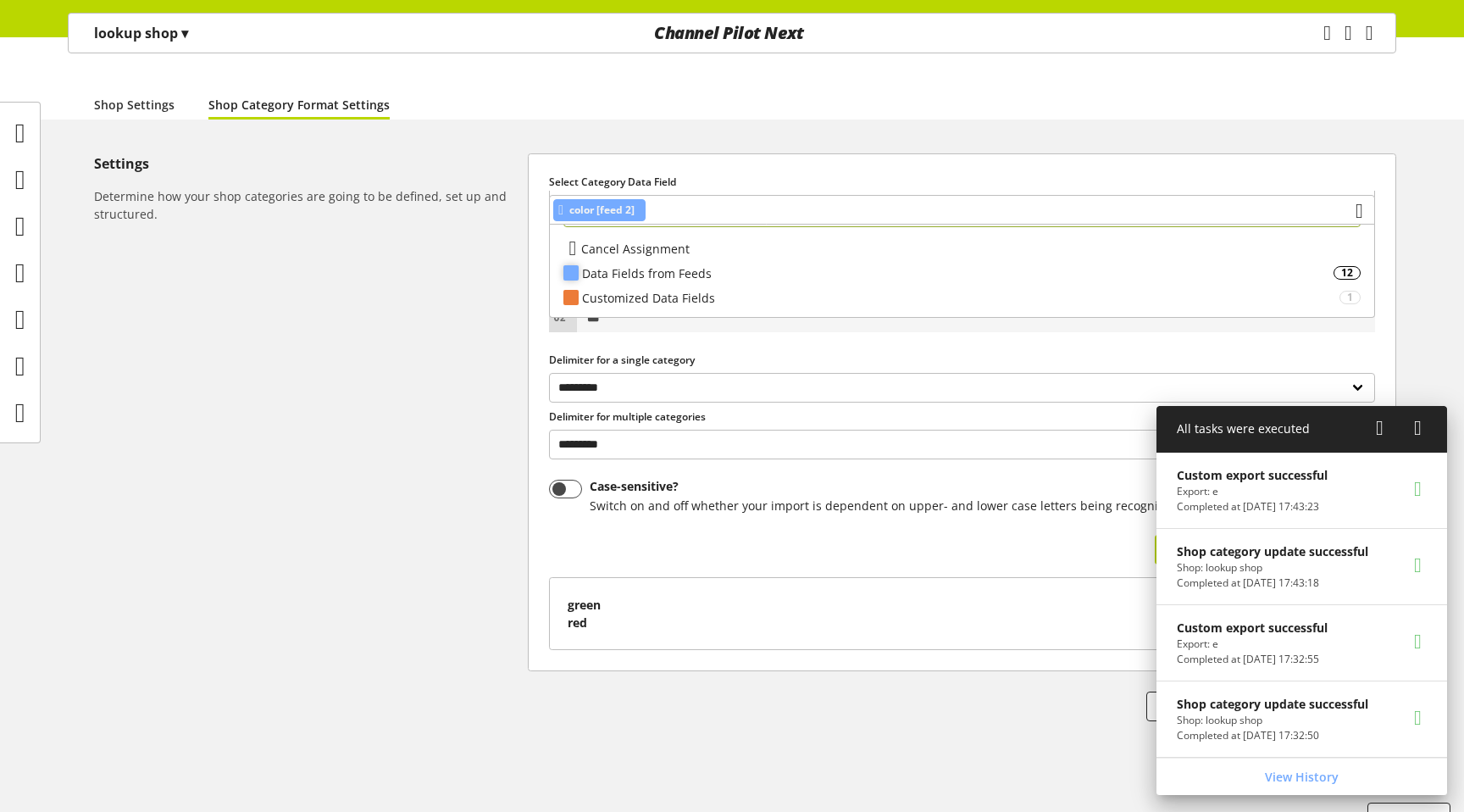
click at [654, 267] on div "Data Fields from Feeds" at bounding box center [958, 274] width 751 height 18
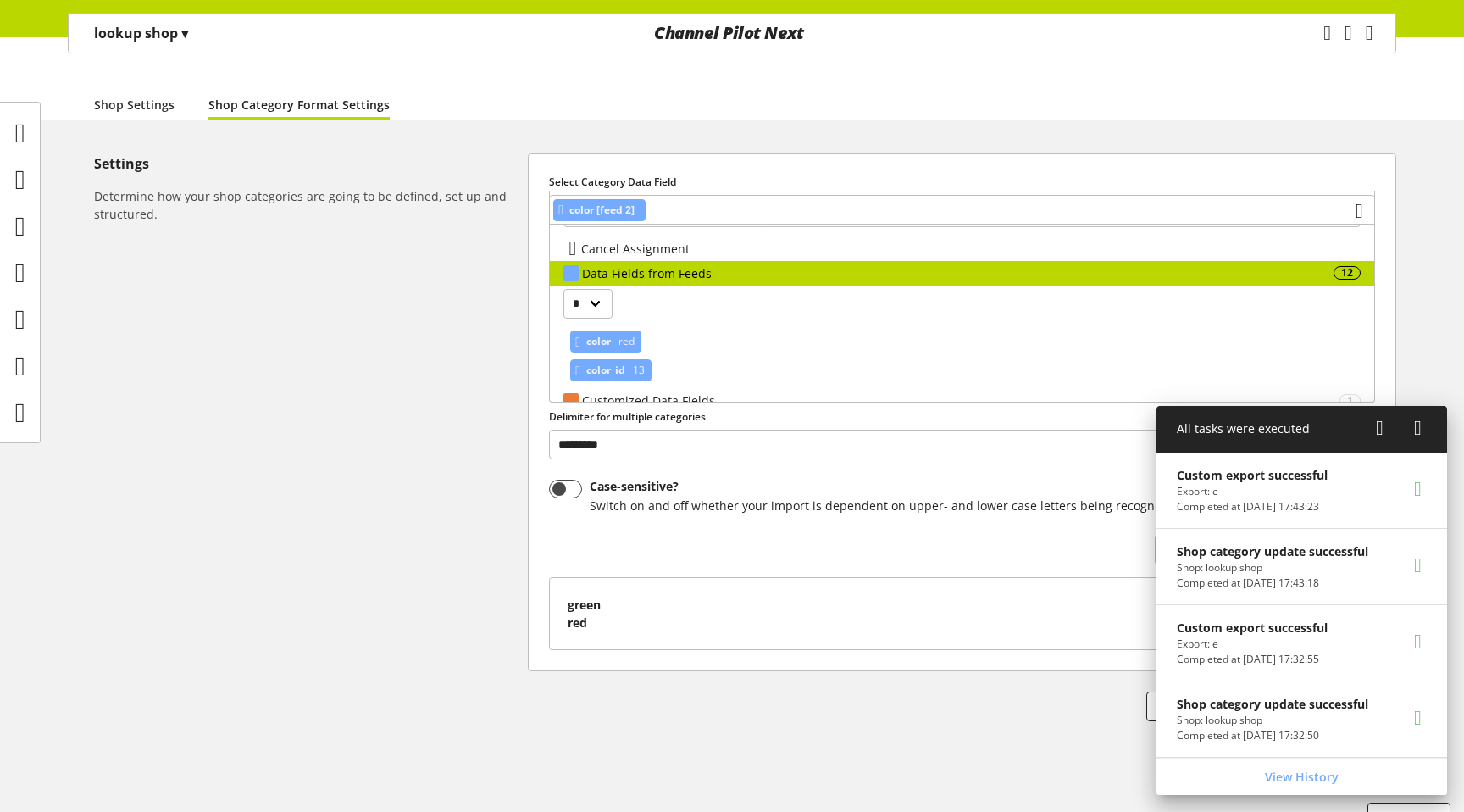
click at [608, 373] on span "color_id" at bounding box center [606, 370] width 39 height 20
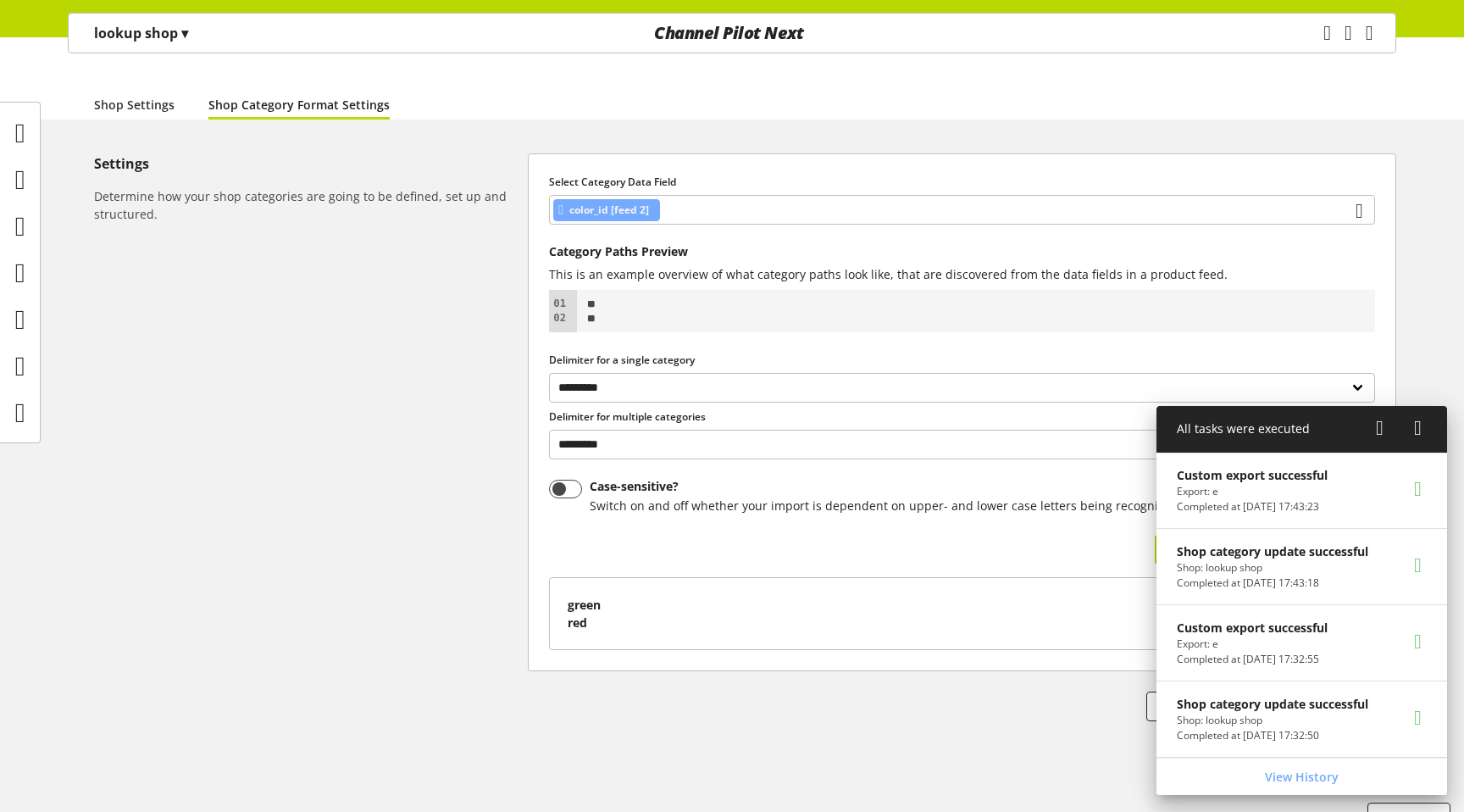
click at [1418, 417] on icon at bounding box center [1418, 428] width 7 height 31
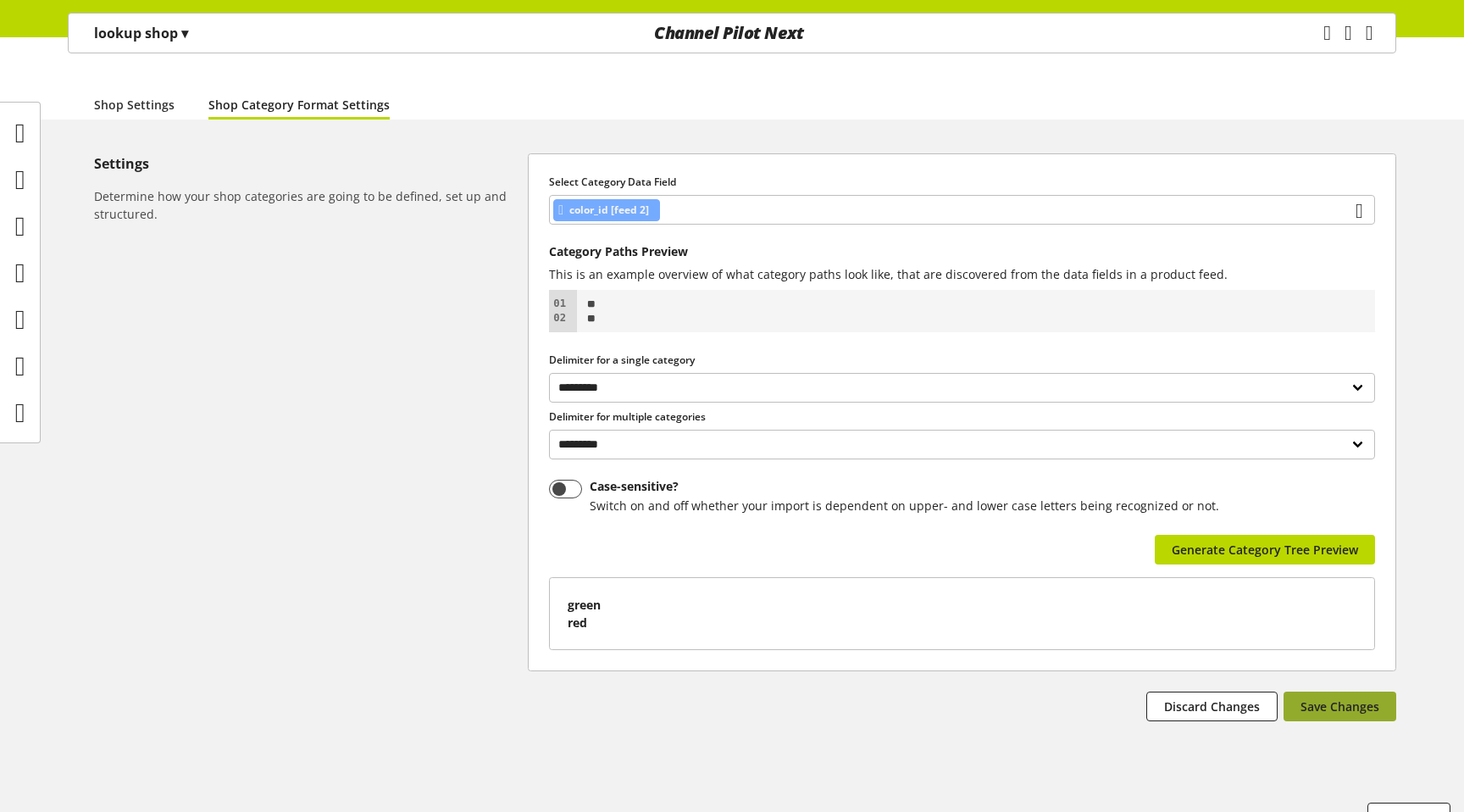
click at [1328, 697] on span "Save Changes" at bounding box center [1339, 707] width 79 height 18
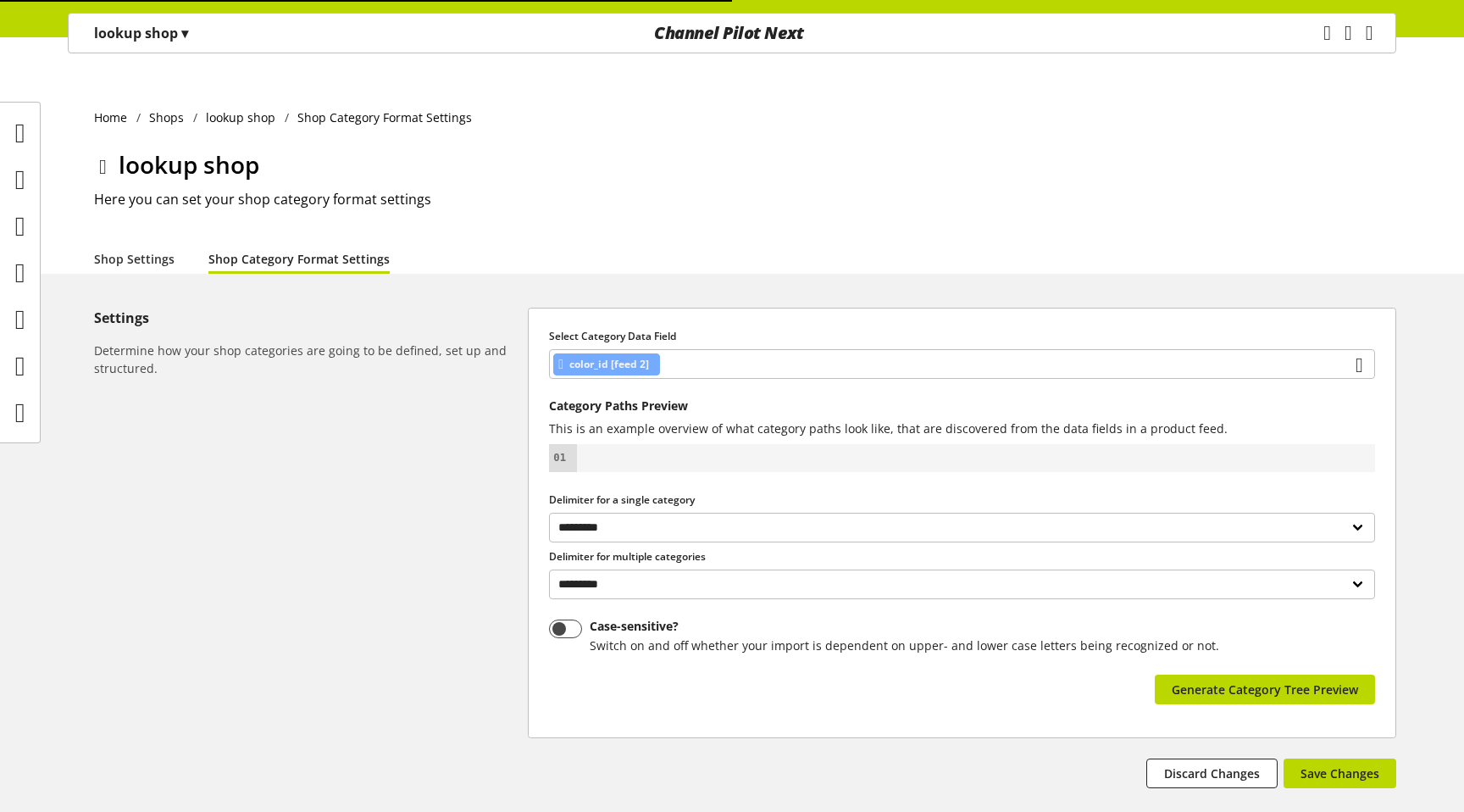
select select "*"
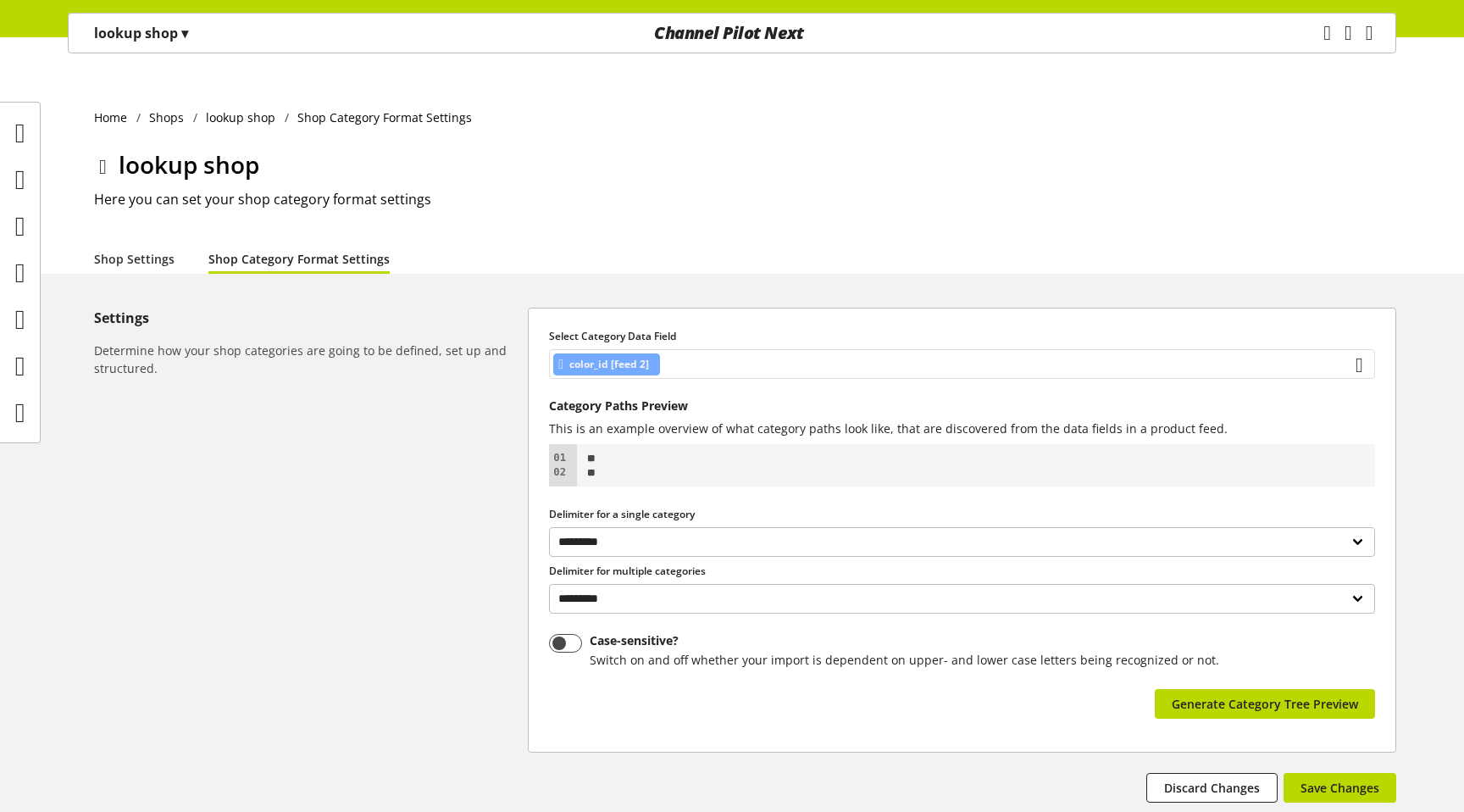
click at [632, 354] on span "color_id [feed 2]" at bounding box center [609, 364] width 80 height 20
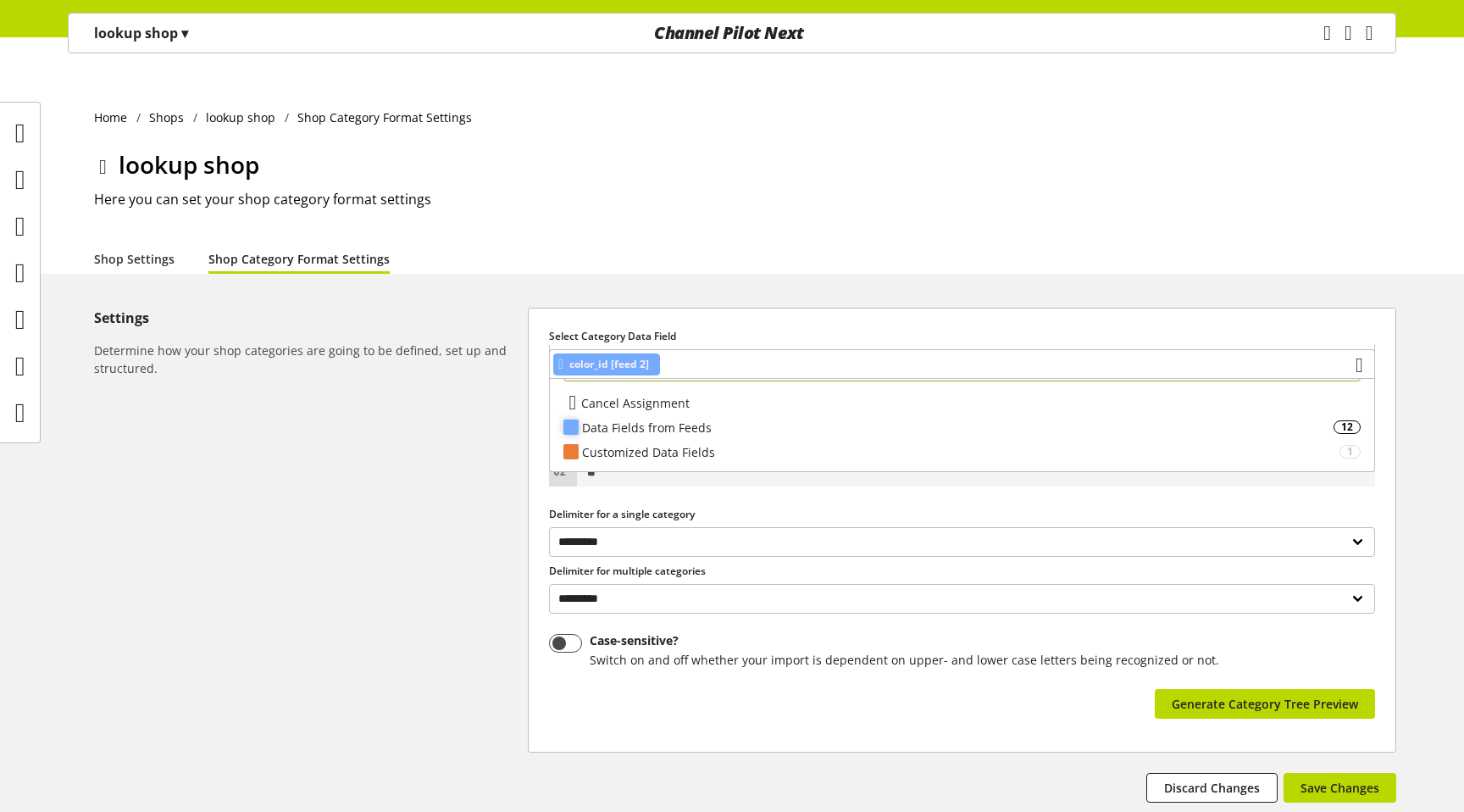
click at [632, 422] on div "Data Fields from Feeds" at bounding box center [958, 427] width 751 height 18
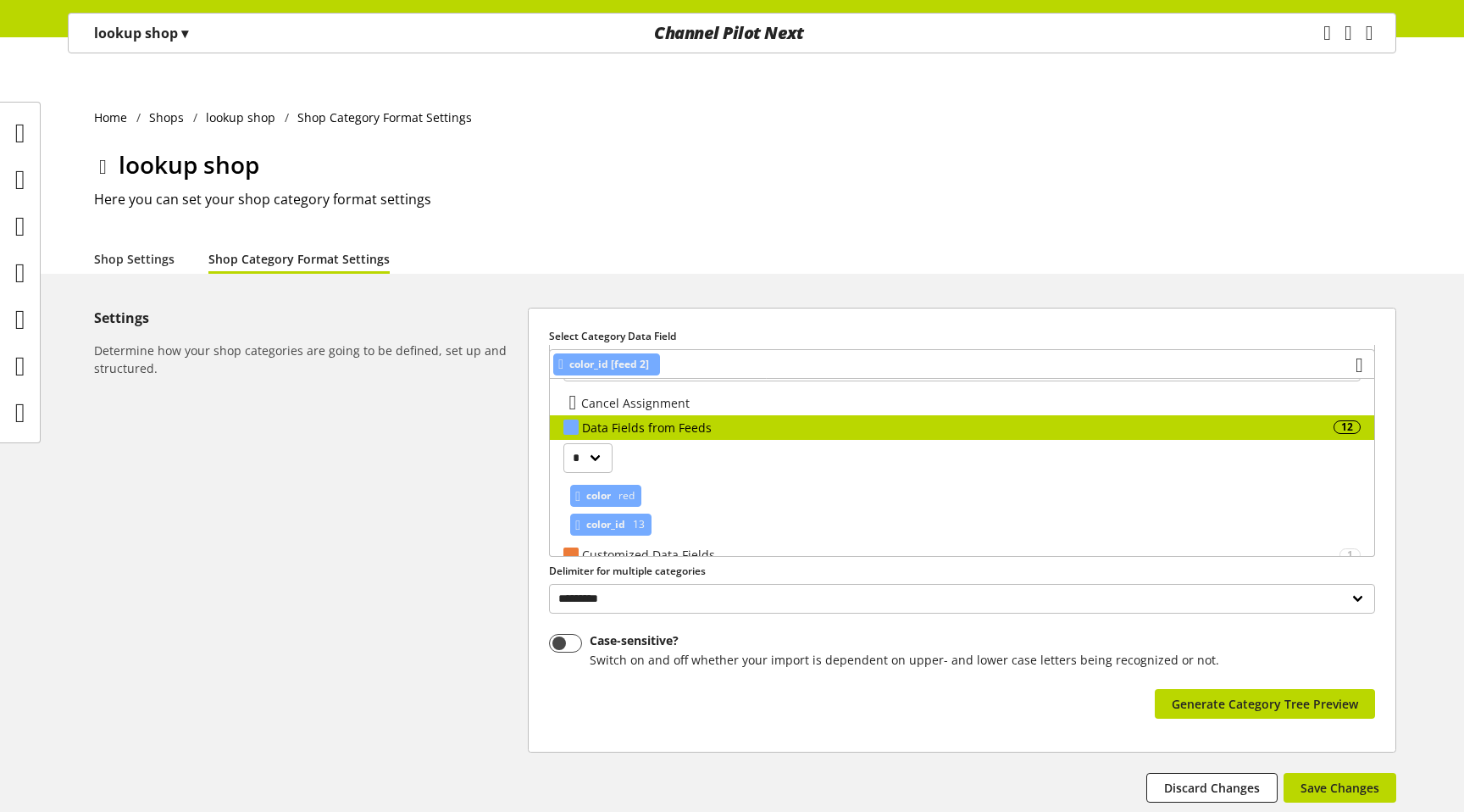
click at [609, 492] on span "color" at bounding box center [598, 496] width 25 height 20
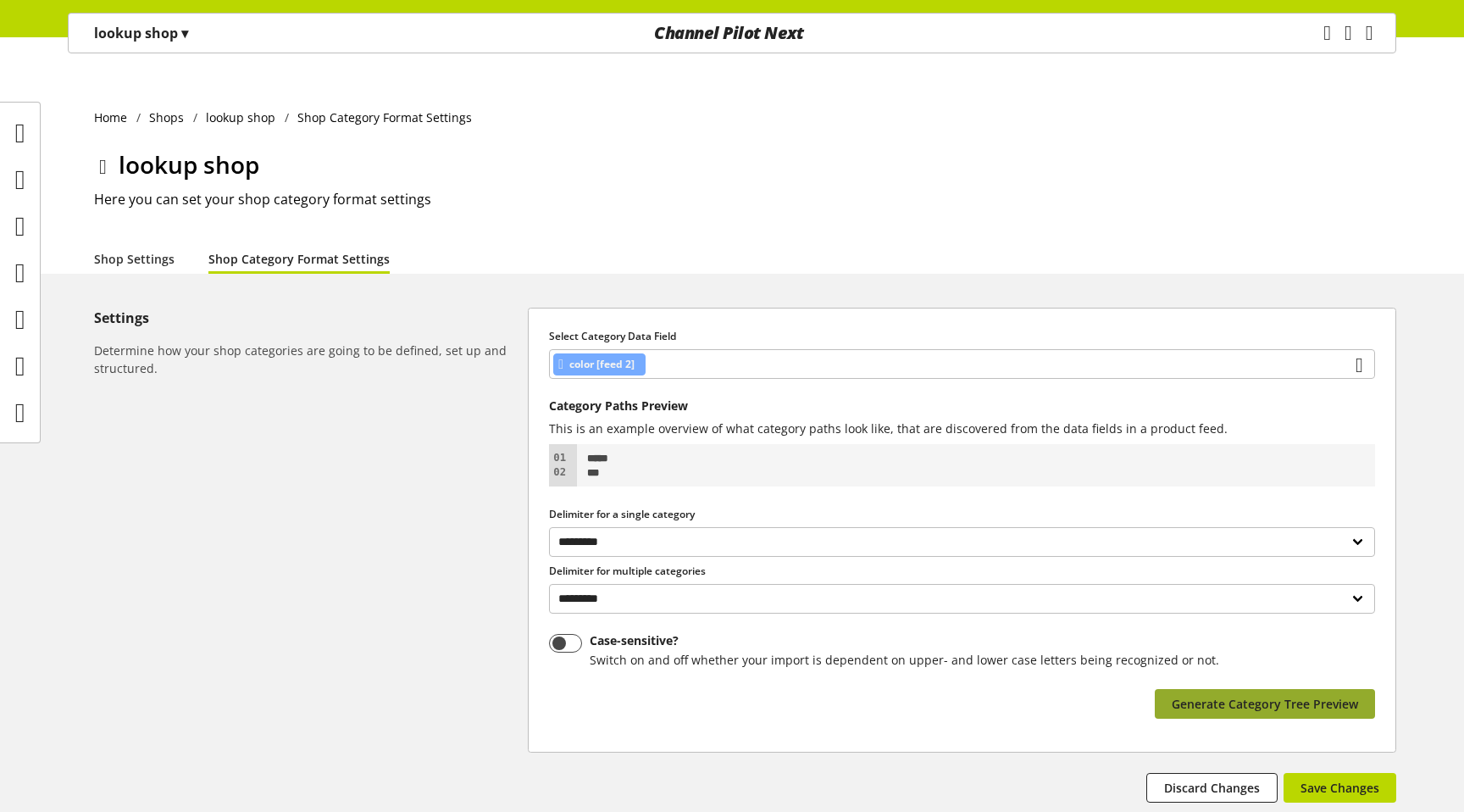
click at [1239, 695] on span "Generate Category Tree Preview" at bounding box center [1265, 704] width 186 height 18
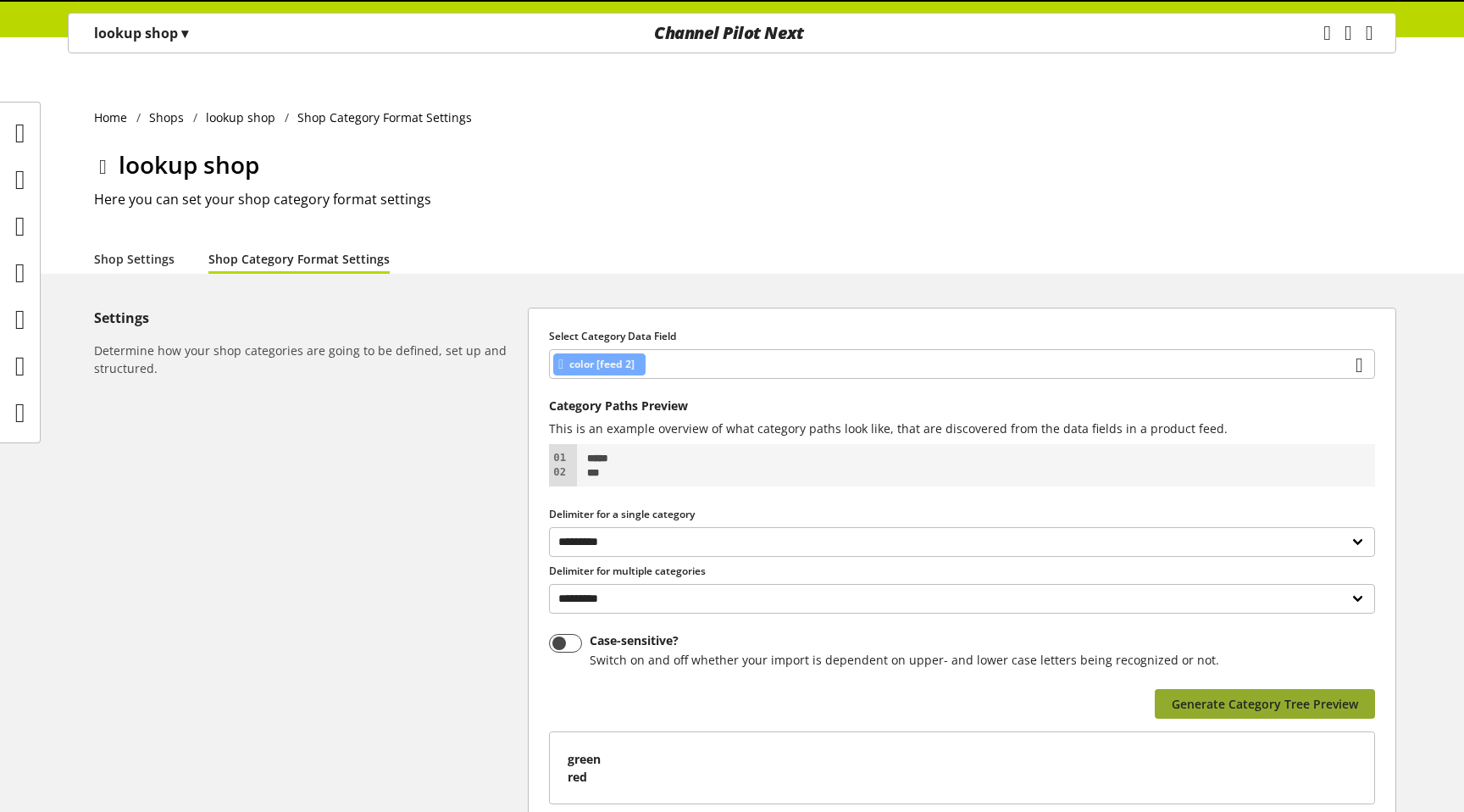
scroll to position [155, 0]
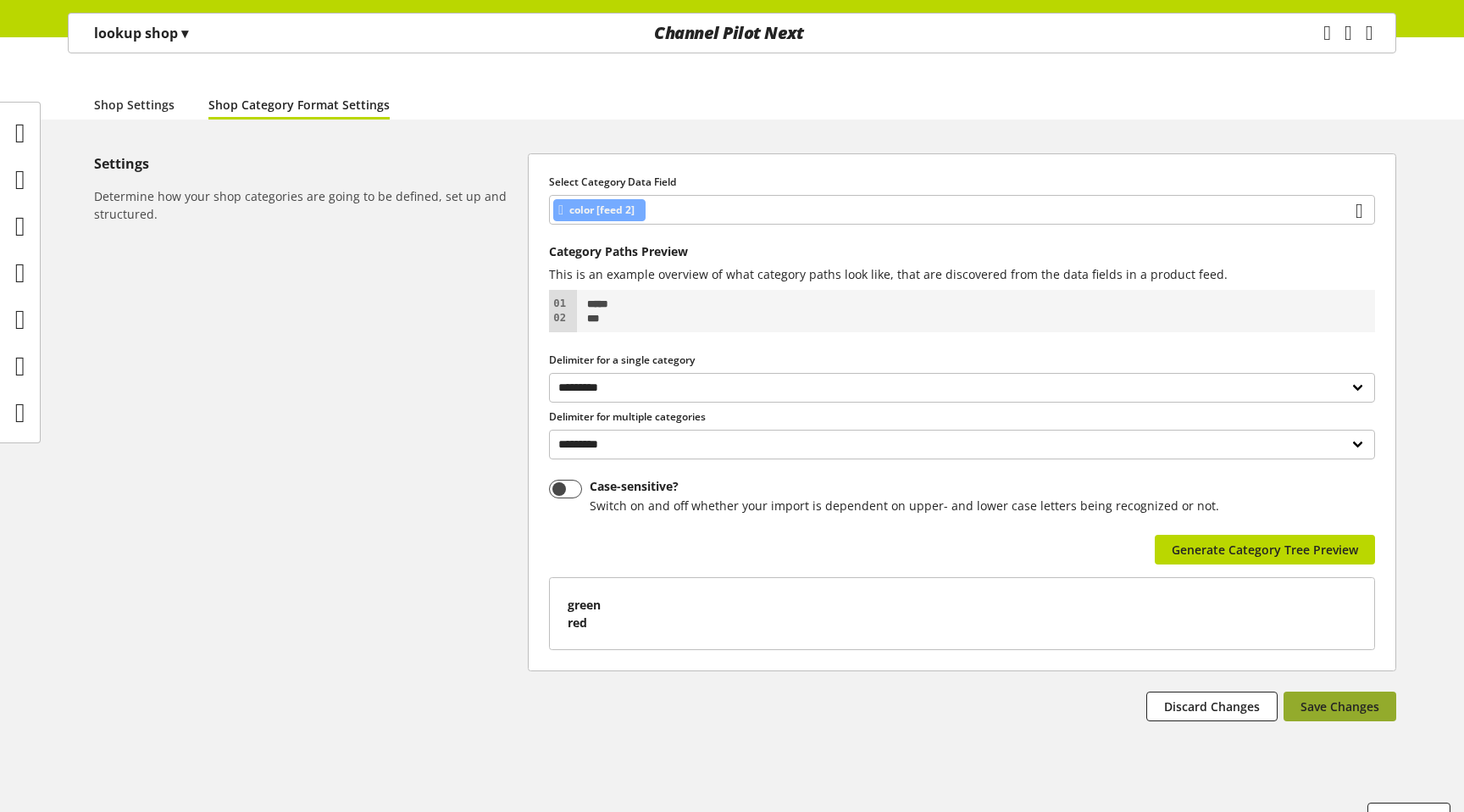
click at [1354, 697] on span "Save Changes" at bounding box center [1339, 707] width 79 height 18
click at [1323, 32] on icon "main navigation" at bounding box center [1327, 34] width 7 height 31
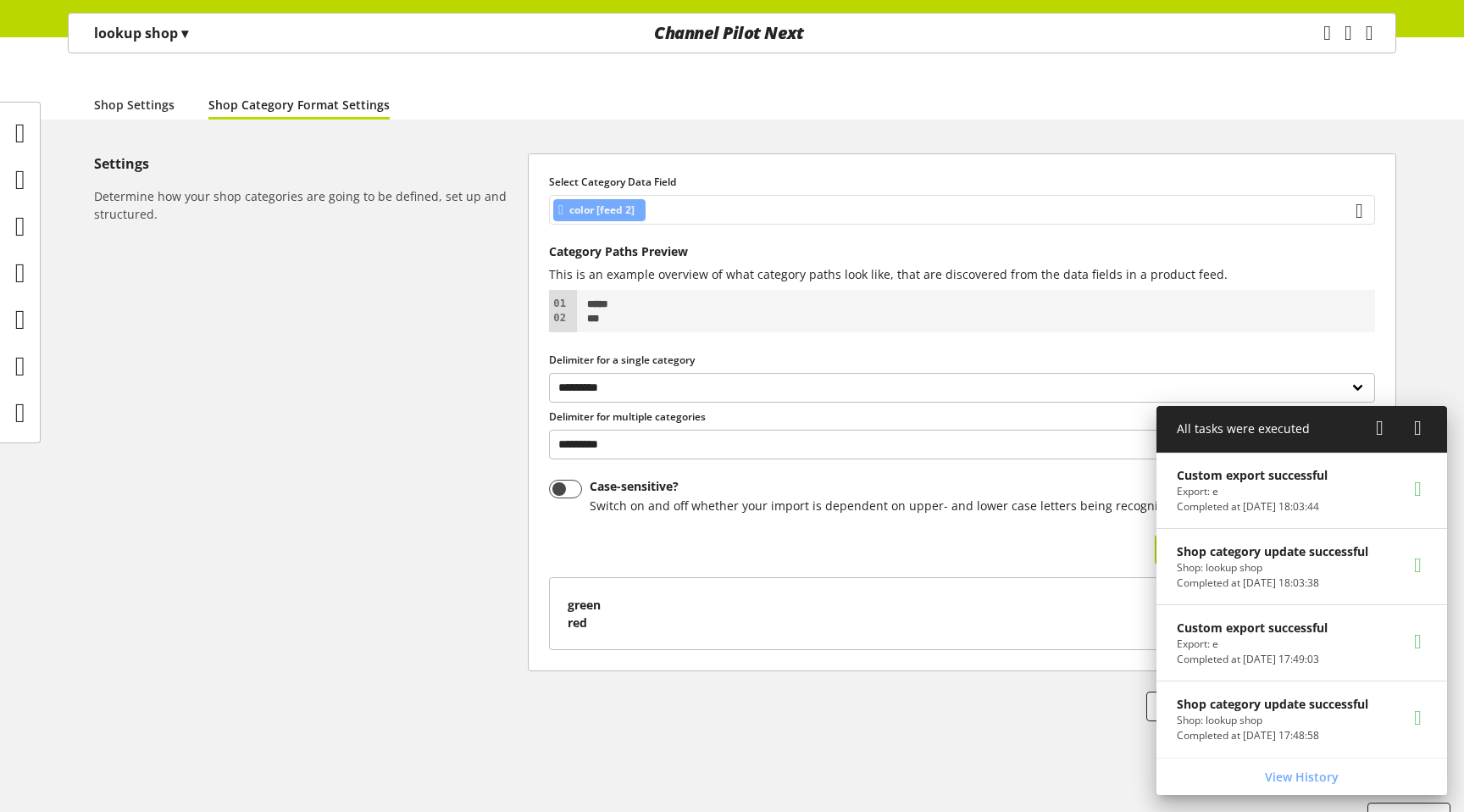
click at [602, 200] on span "color [feed 2]" at bounding box center [602, 210] width 65 height 20
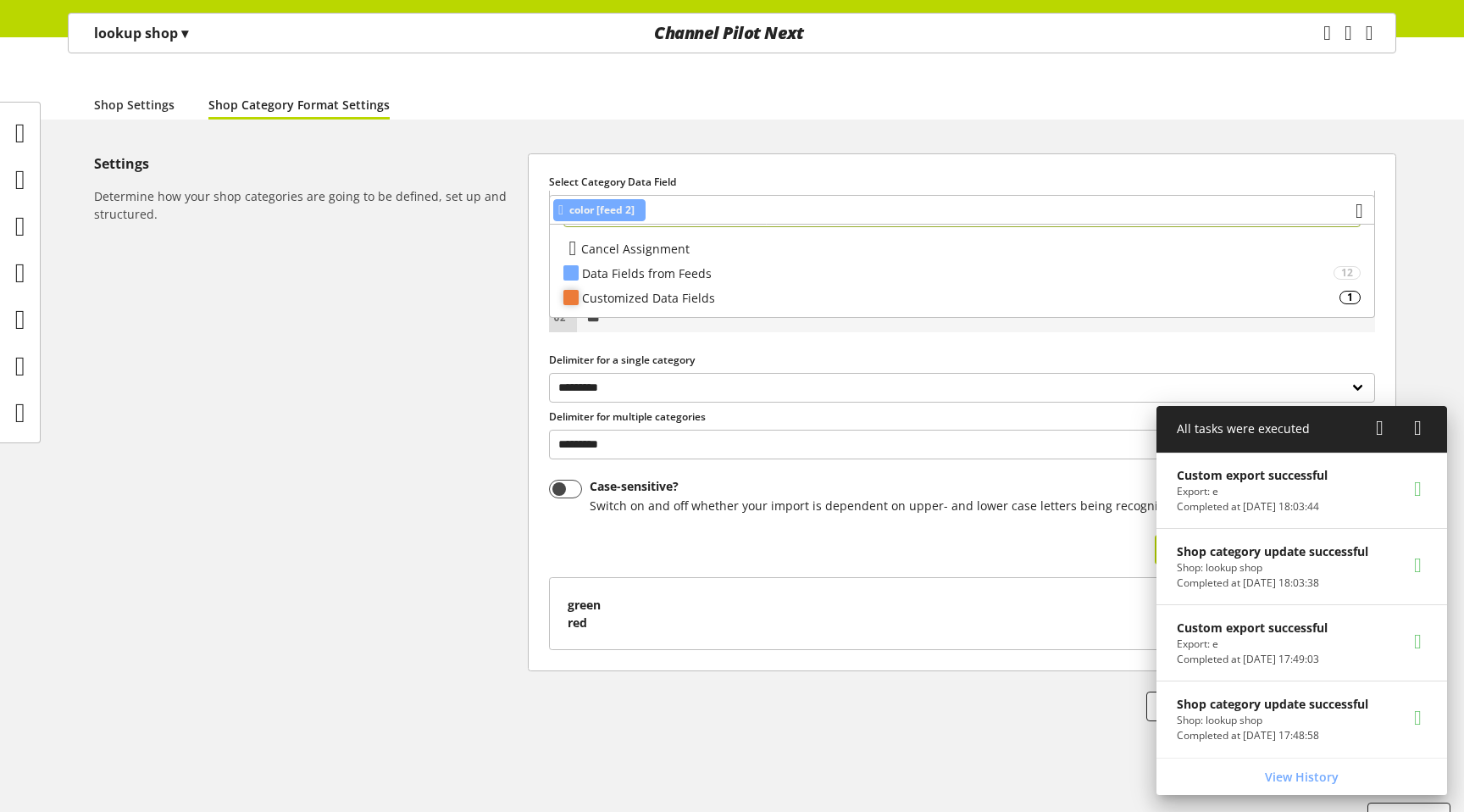
click at [625, 298] on div "Customized Data Fields" at bounding box center [960, 298] width 757 height 18
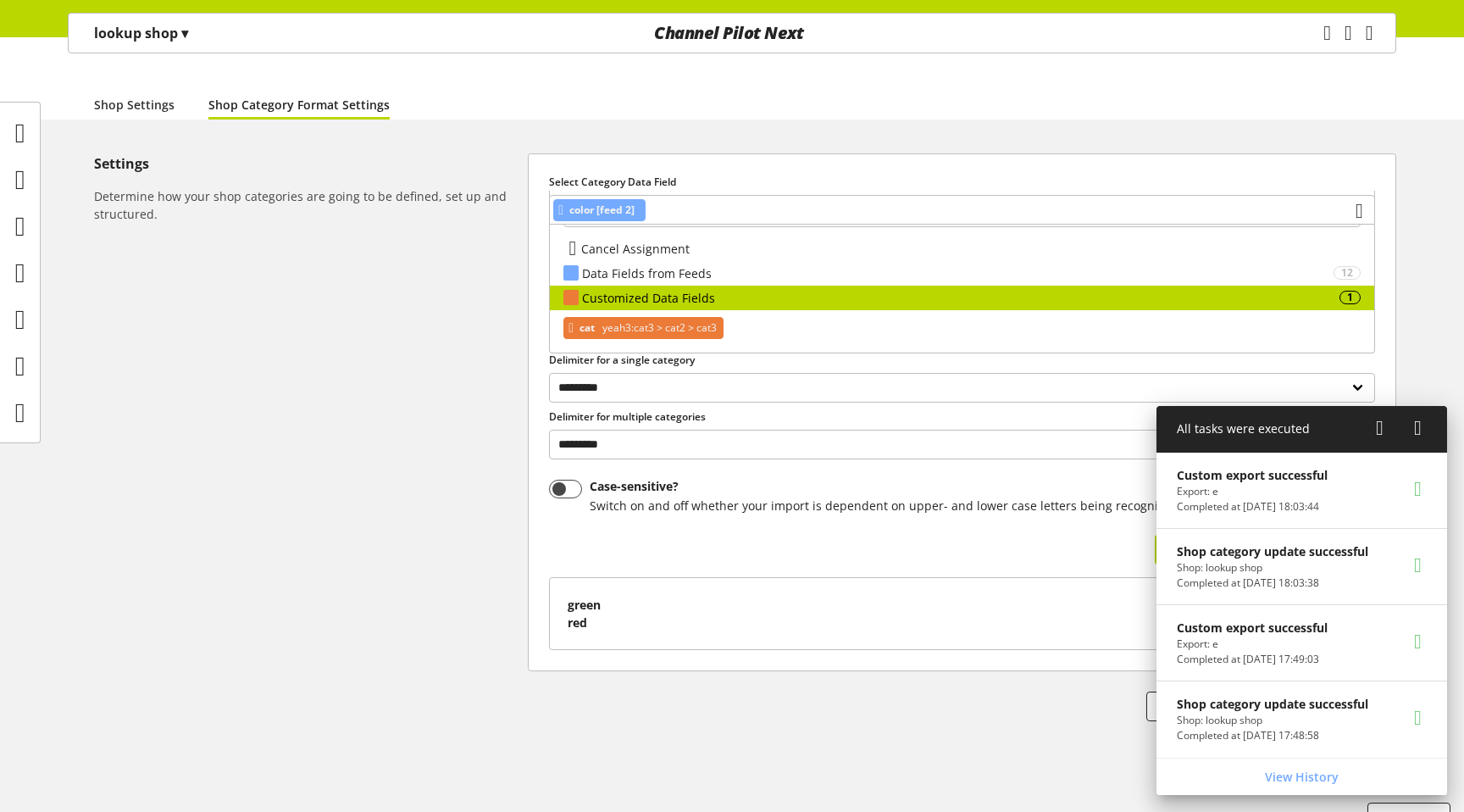
click at [625, 325] on span "yeah3:cat3 > cat2 > cat3" at bounding box center [658, 327] width 118 height 20
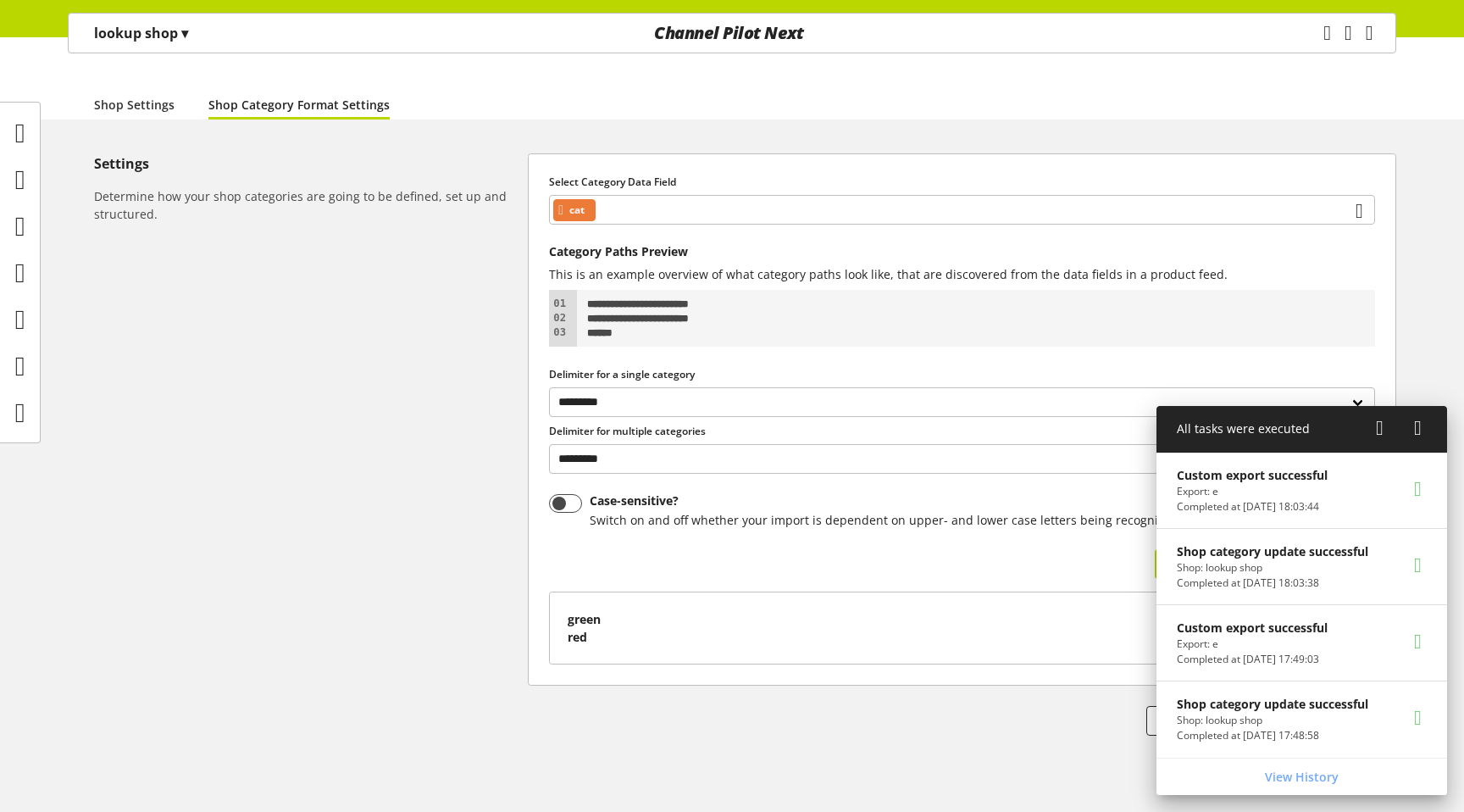
click at [1418, 426] on icon at bounding box center [1418, 428] width 7 height 31
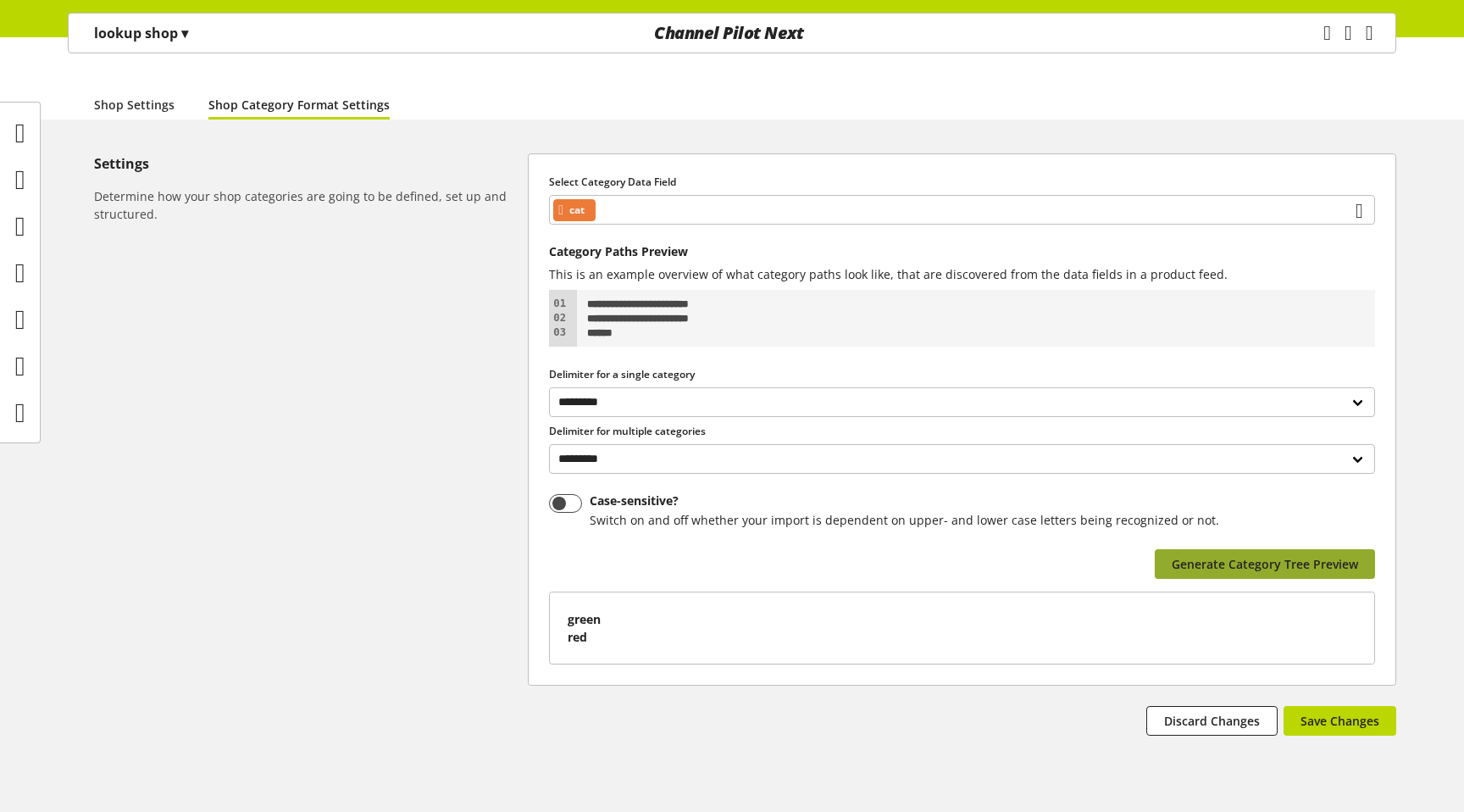
click at [1334, 555] on span "Generate Category Tree Preview" at bounding box center [1265, 564] width 186 height 18
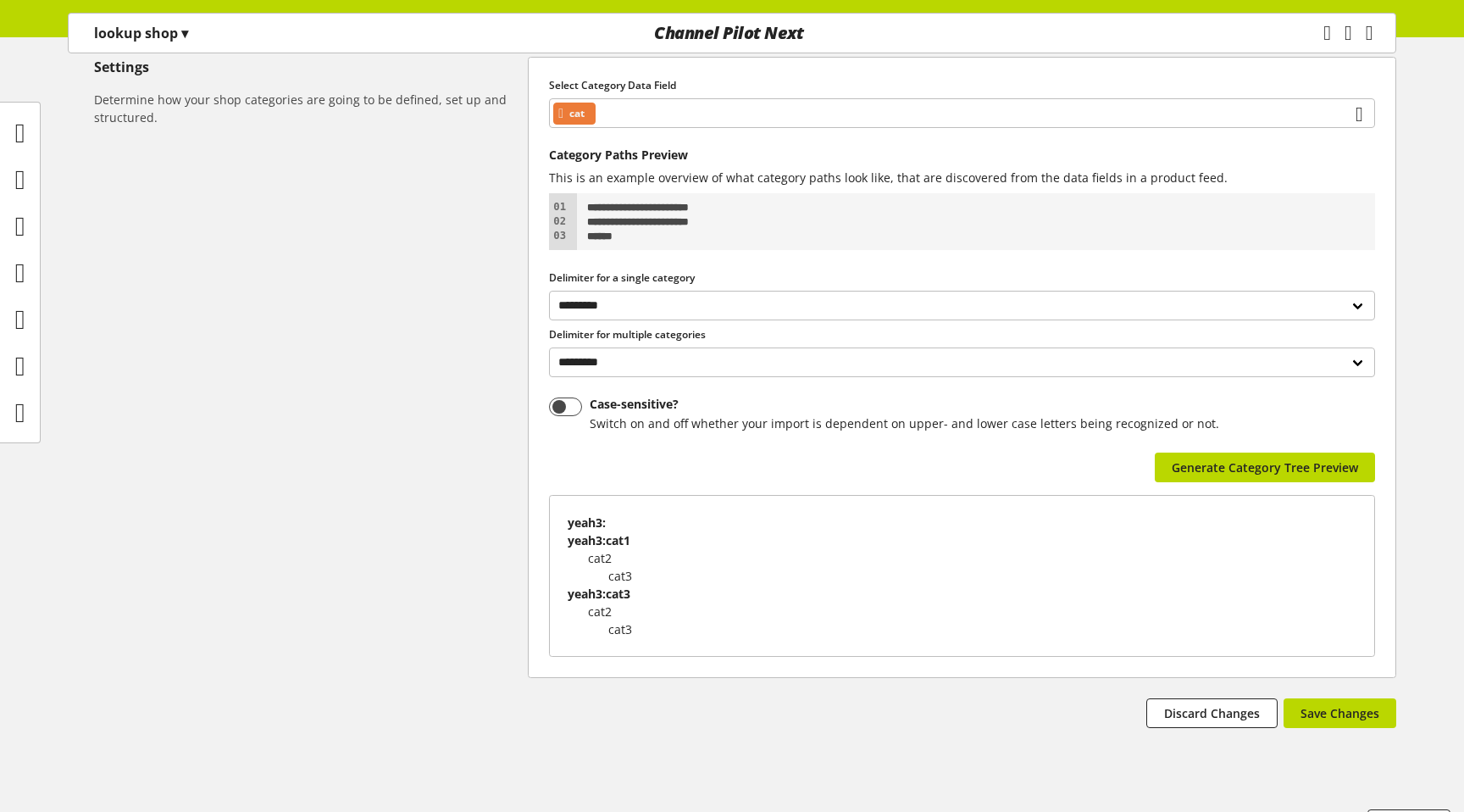
scroll to position [257, 0]
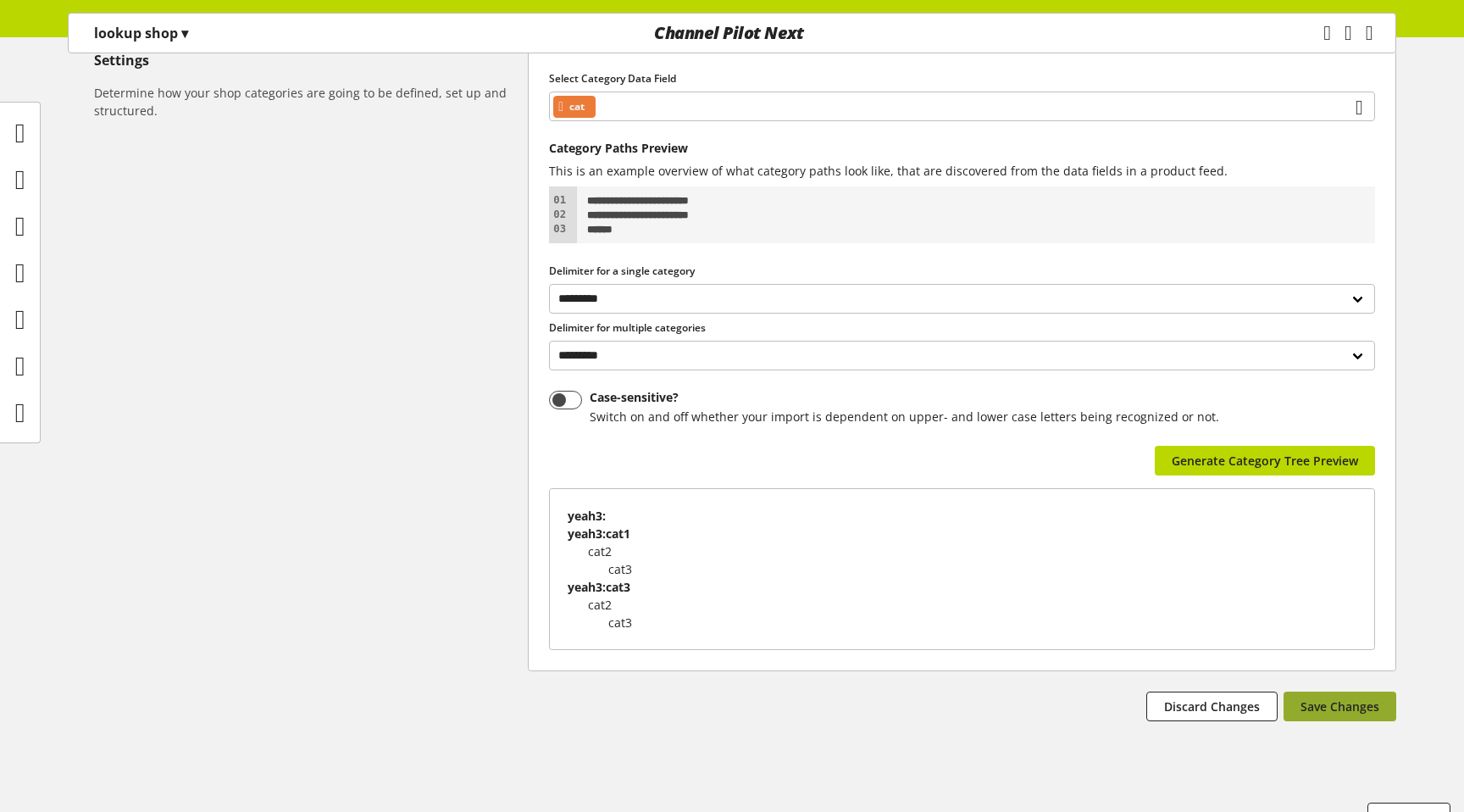
click at [1359, 697] on span "Save Changes" at bounding box center [1339, 707] width 79 height 18
click at [1321, 31] on icon "main navigation" at bounding box center [1328, 34] width 13 height 31
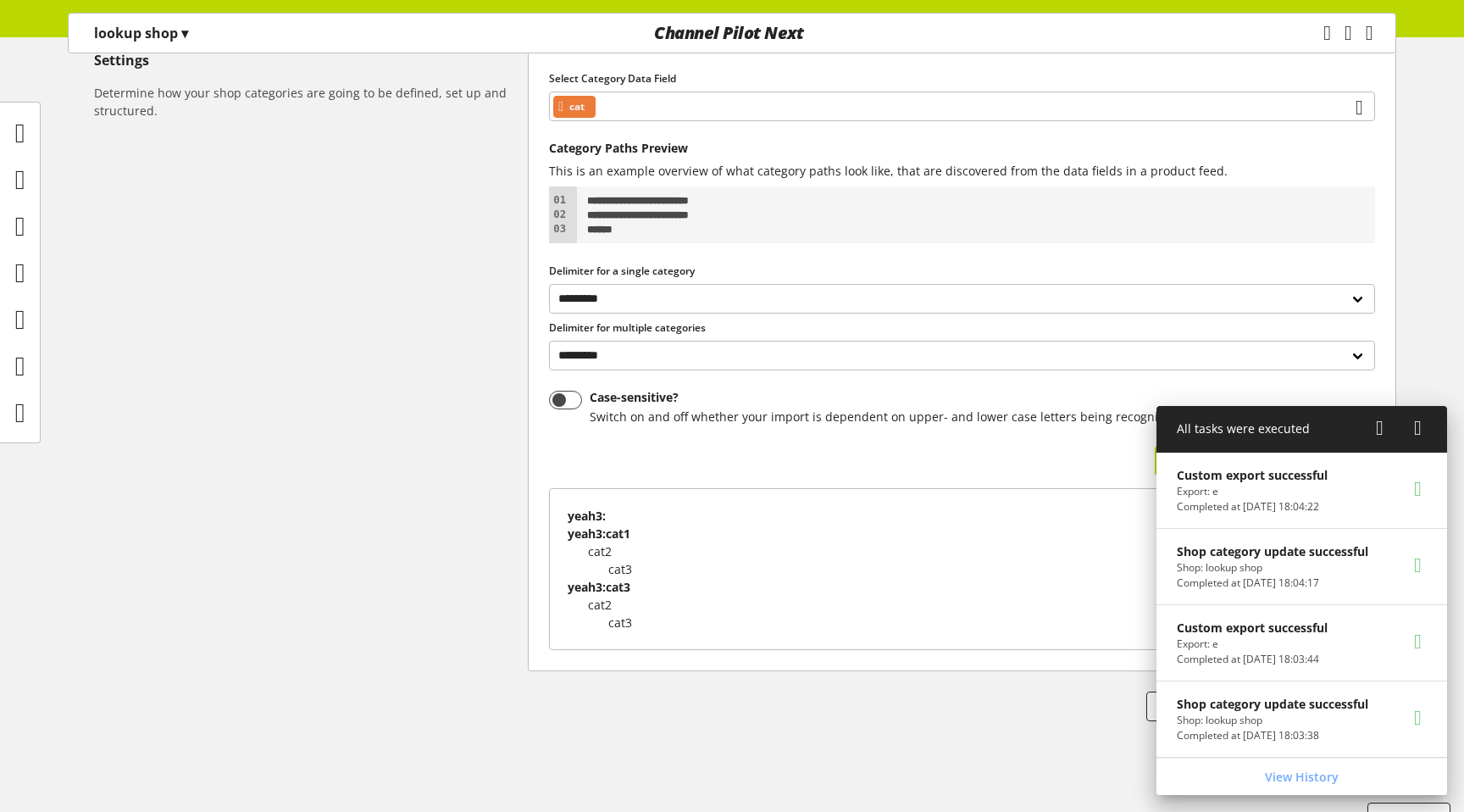
click at [1414, 428] on icon at bounding box center [1418, 428] width 7 height 31
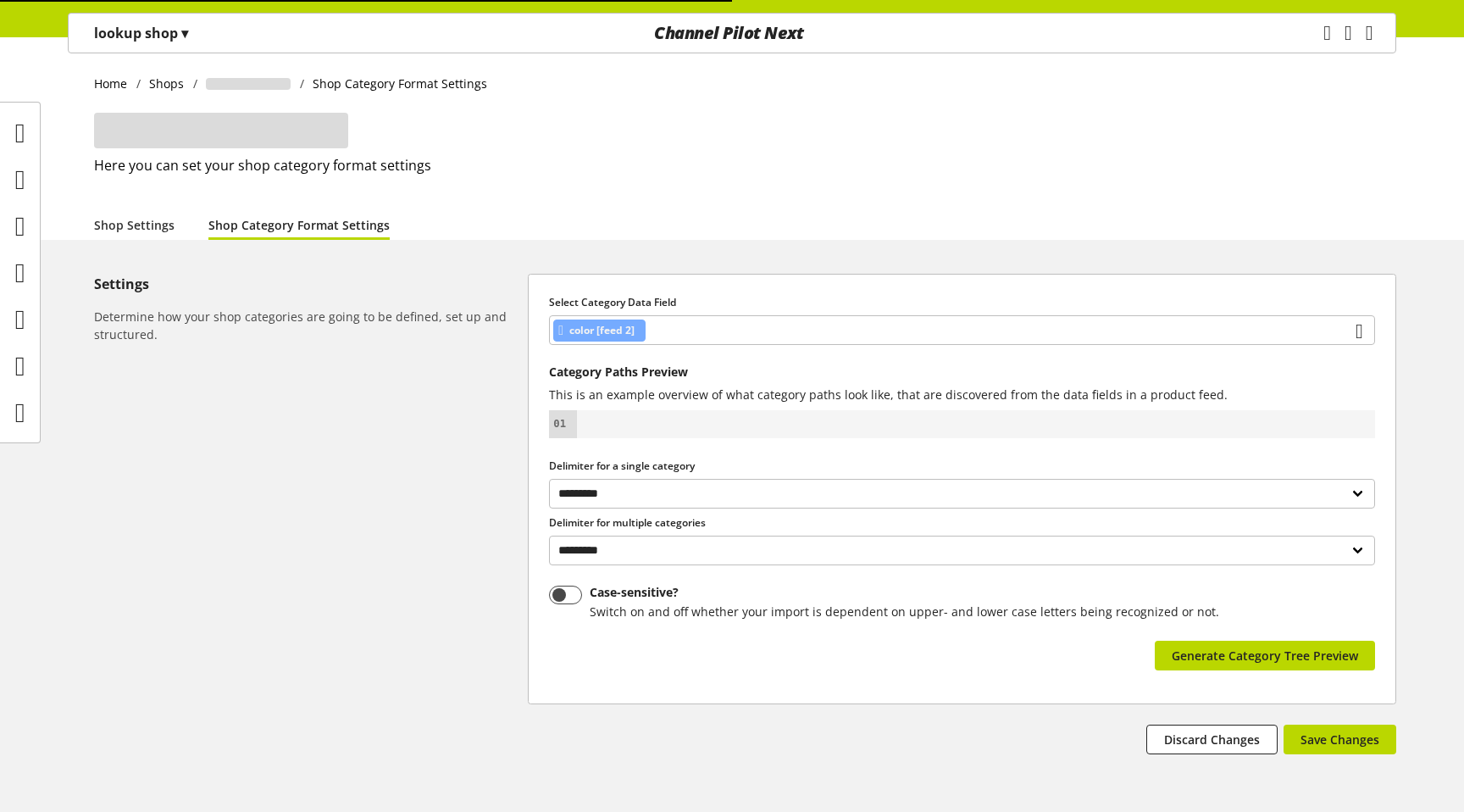
select select "*"
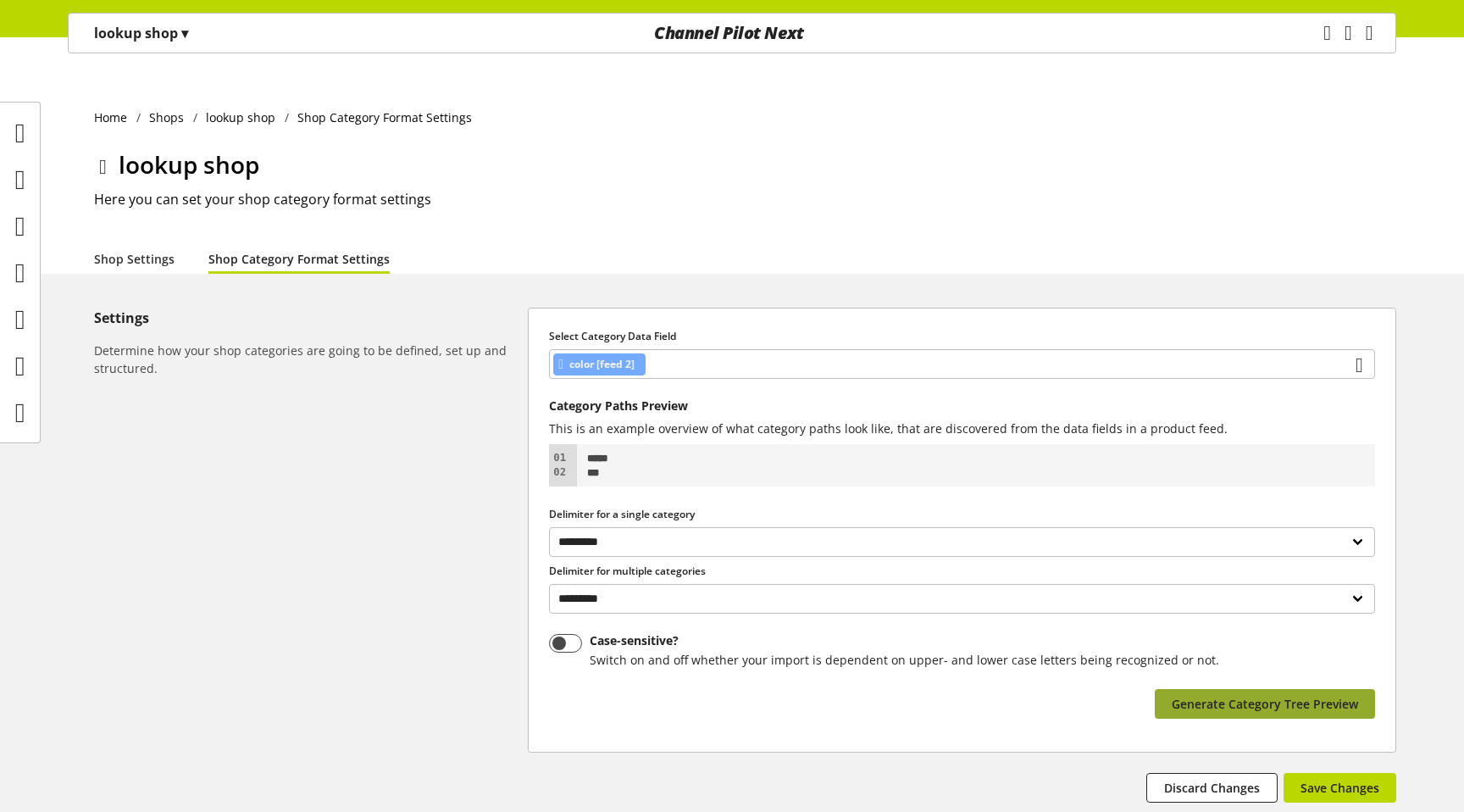
click at [1229, 695] on span "Generate Category Tree Preview" at bounding box center [1265, 704] width 186 height 18
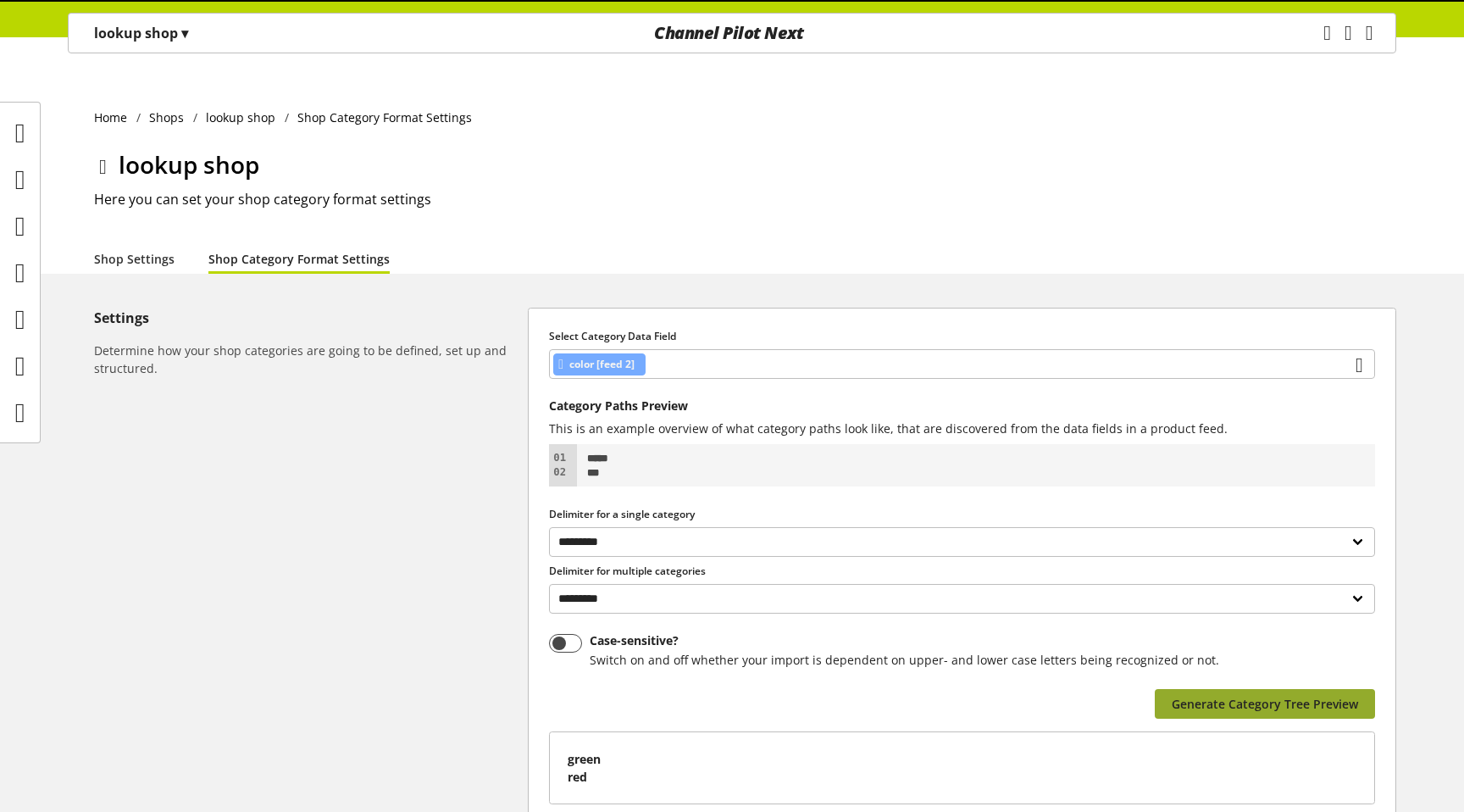
scroll to position [155, 0]
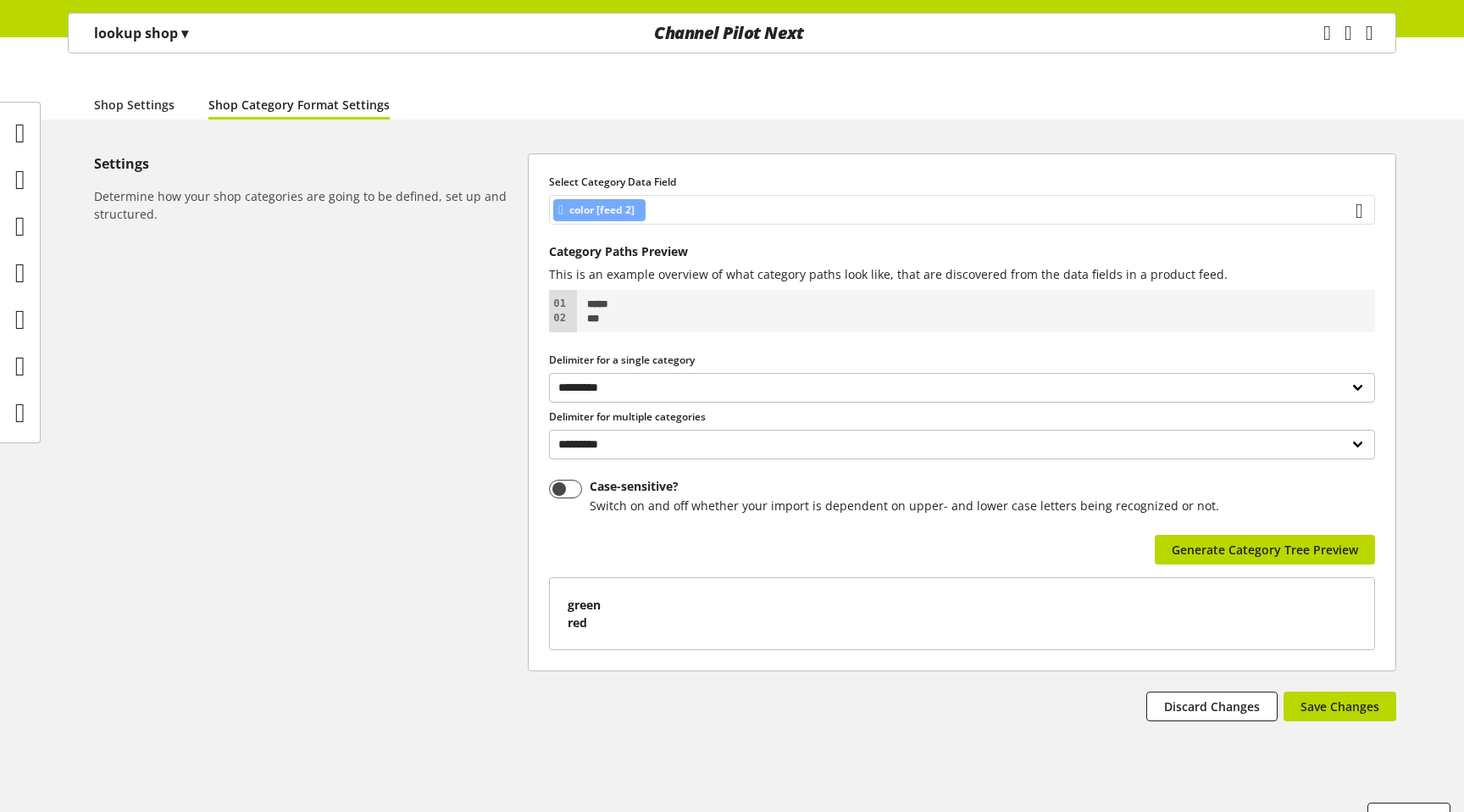
click at [602, 200] on span "color [feed 2]" at bounding box center [602, 210] width 65 height 20
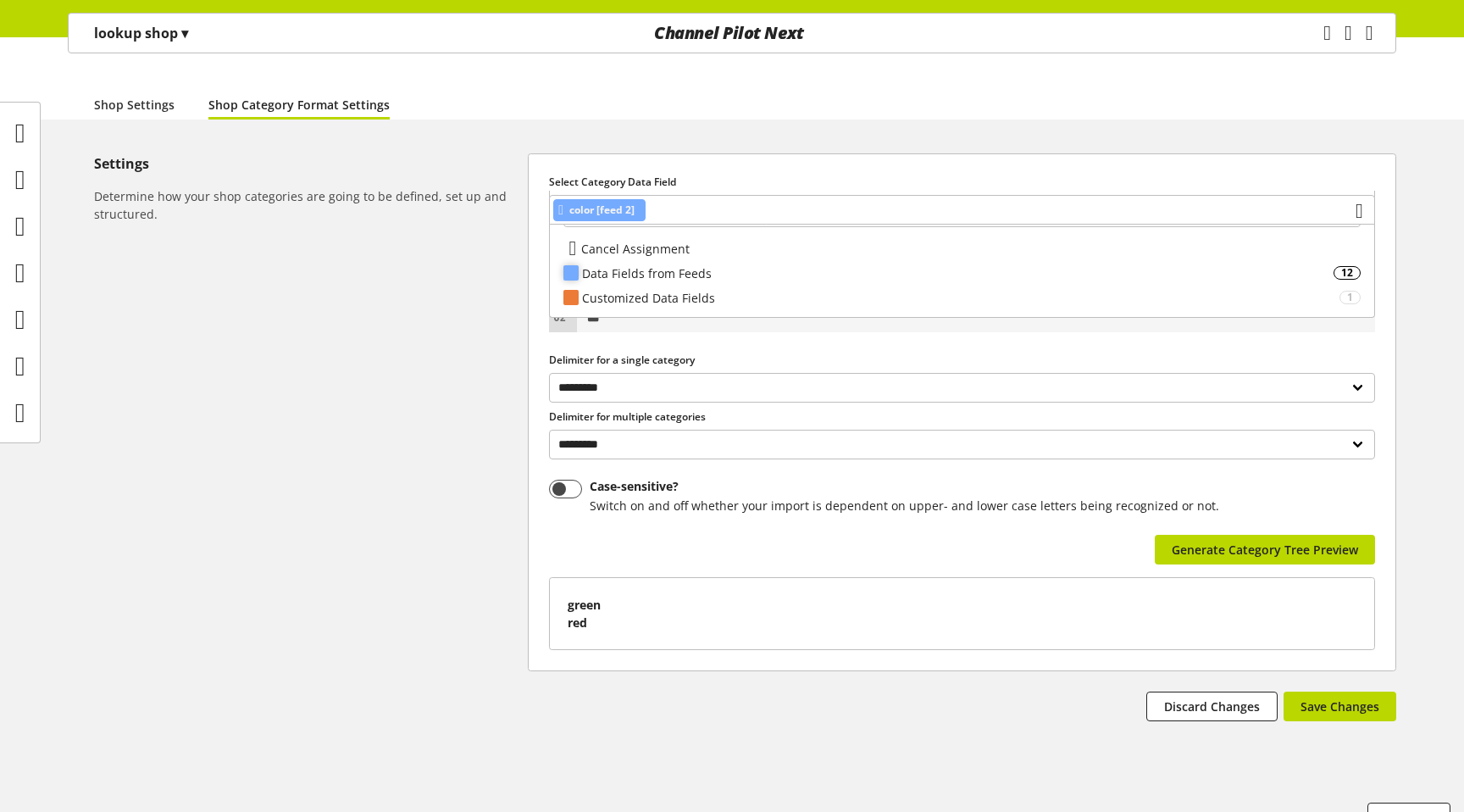
click at [603, 266] on div "Data Fields from Feeds" at bounding box center [958, 274] width 751 height 18
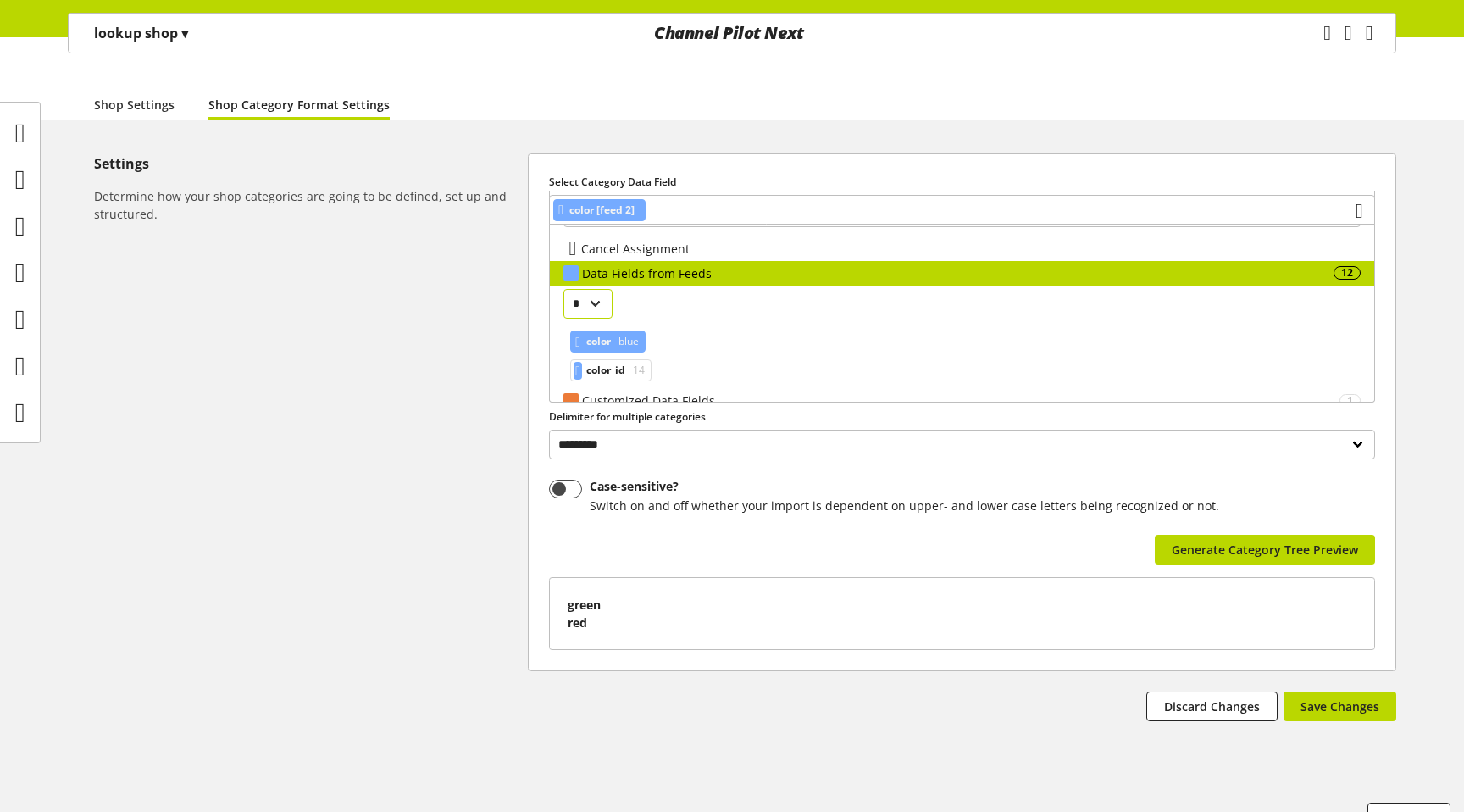
click at [594, 304] on select "* ** *" at bounding box center [588, 304] width 49 height 30
select select "*"
click at [564, 289] on select "* ** *" at bounding box center [588, 304] width 49 height 30
click at [615, 368] on span "category_path" at bounding box center [622, 370] width 71 height 20
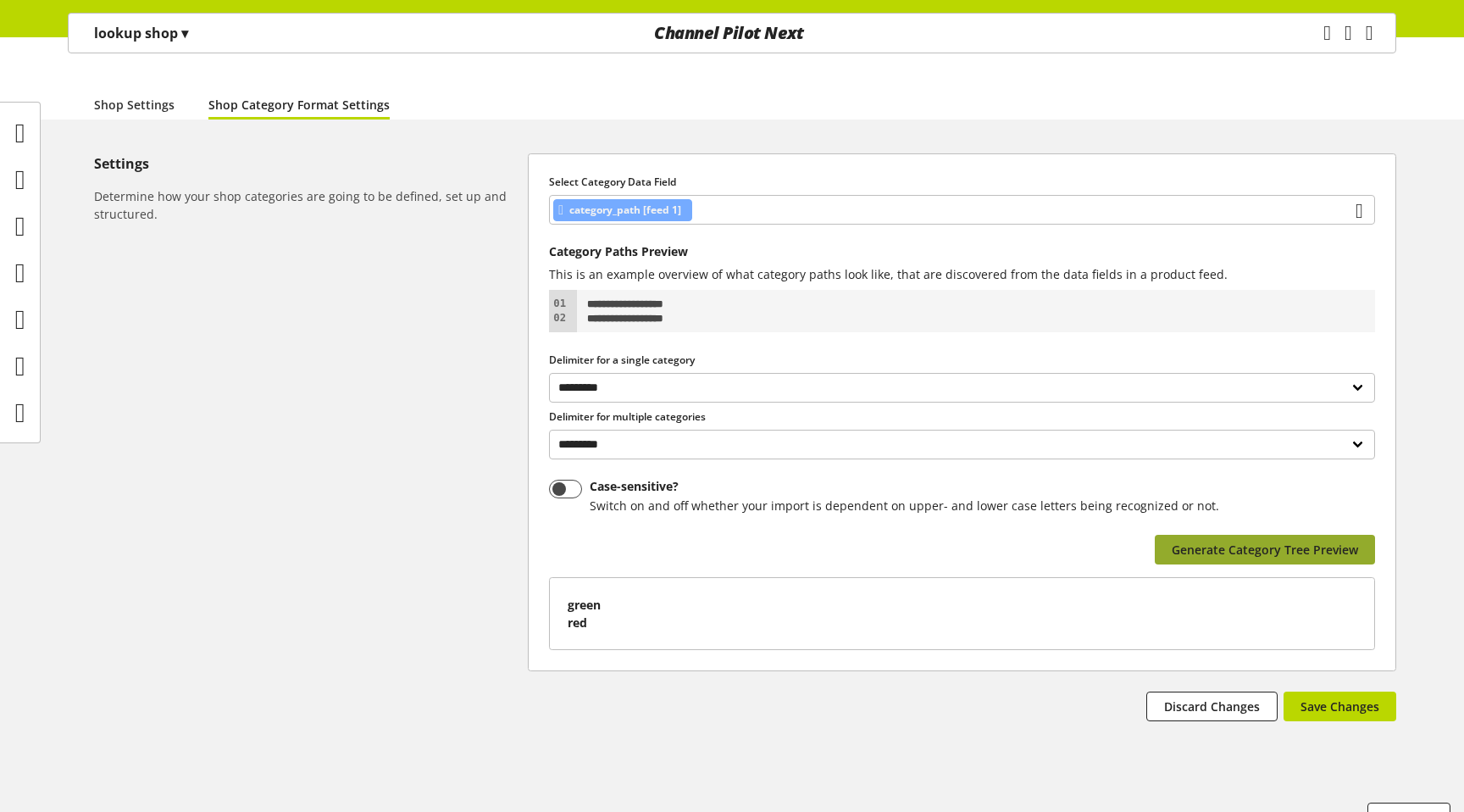
click at [1318, 535] on button "Generate Category Tree Preview" at bounding box center [1265, 549] width 220 height 30
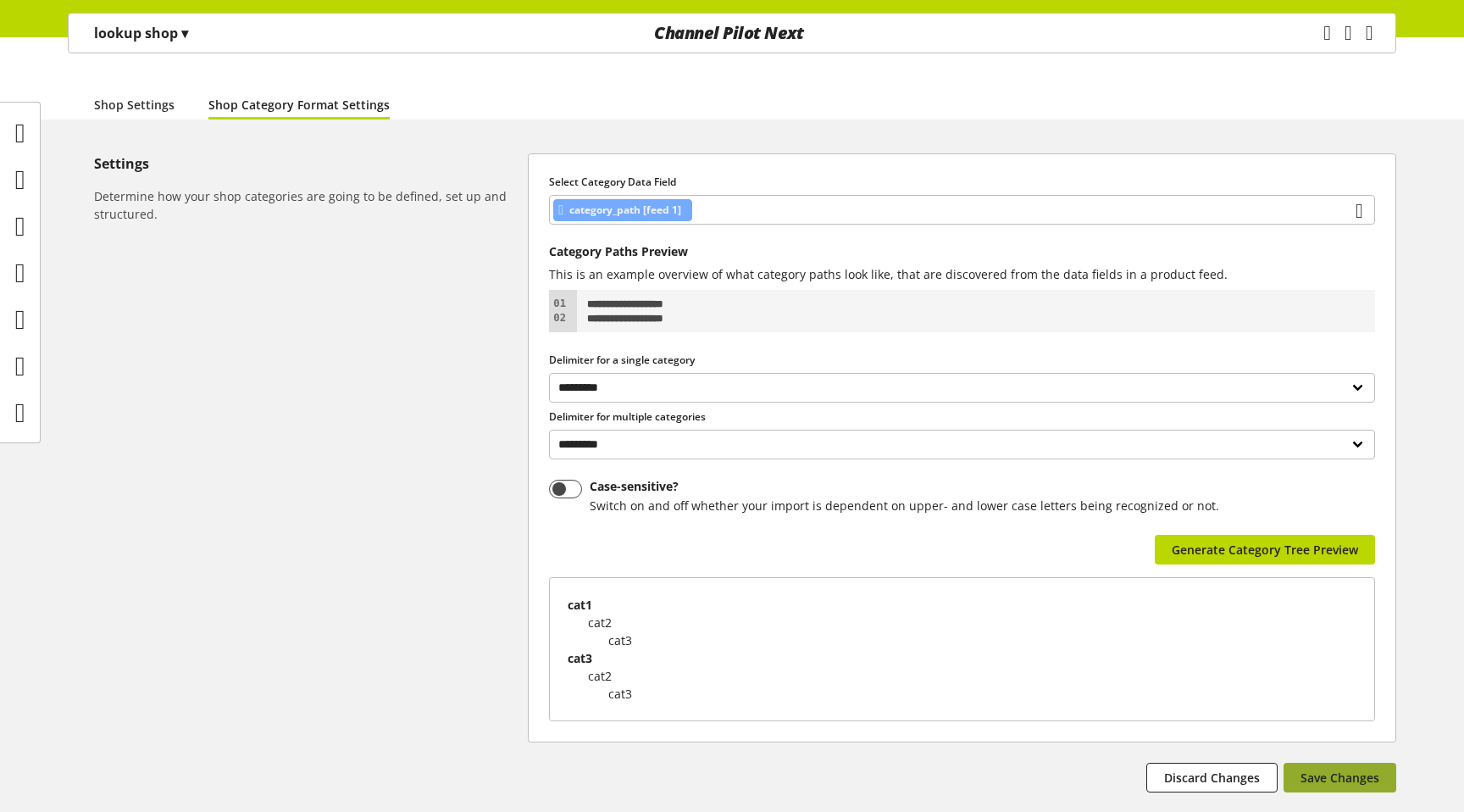
click at [1357, 768] on span "Save Changes" at bounding box center [1339, 777] width 79 height 18
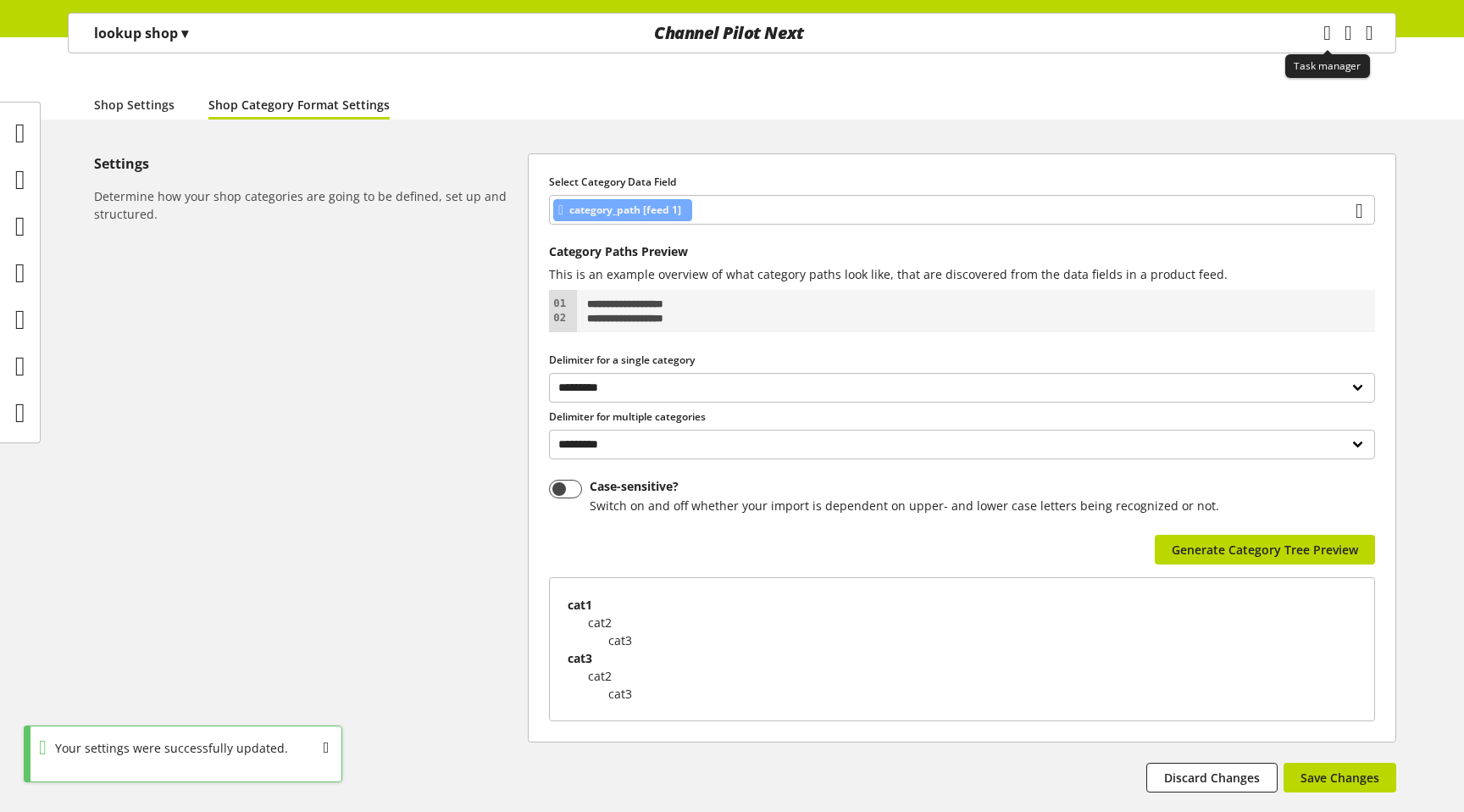
click at [1311, 35] on icon "main navigation" at bounding box center [1327, 33] width 31 height 18
